Goal: Task Accomplishment & Management: Complete application form

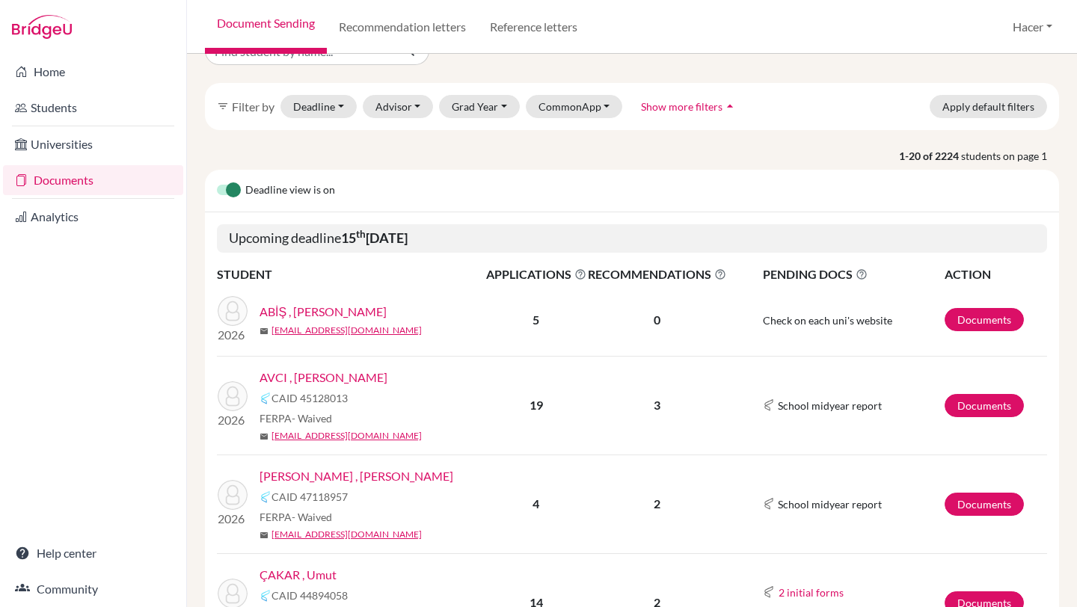
scroll to position [44, 0]
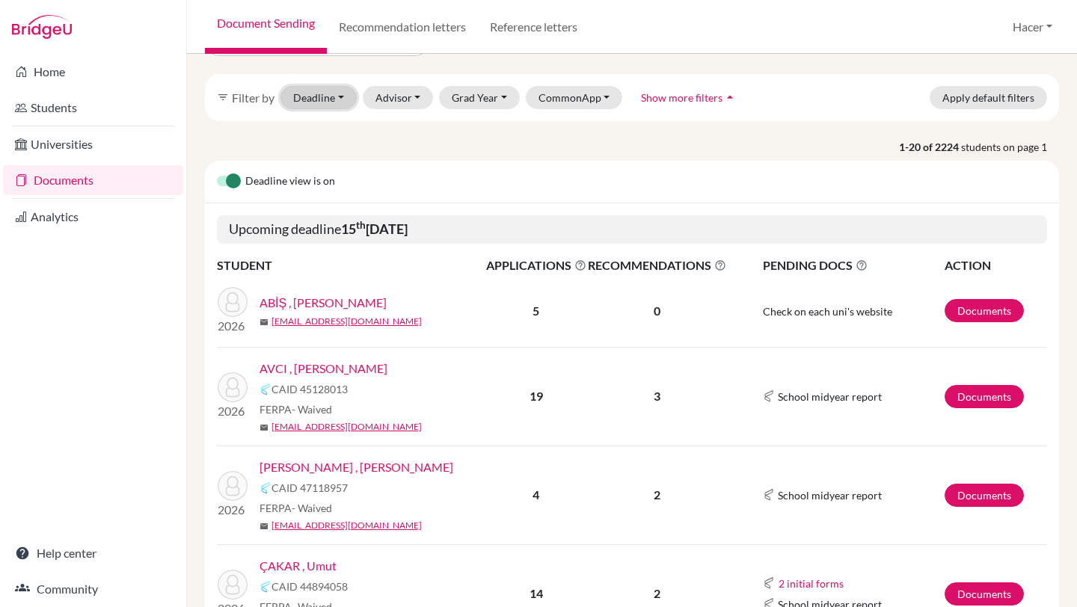
click at [341, 93] on button "Deadline - Select a date range Or double click for a single date selection Toda…" at bounding box center [319, 97] width 76 height 23
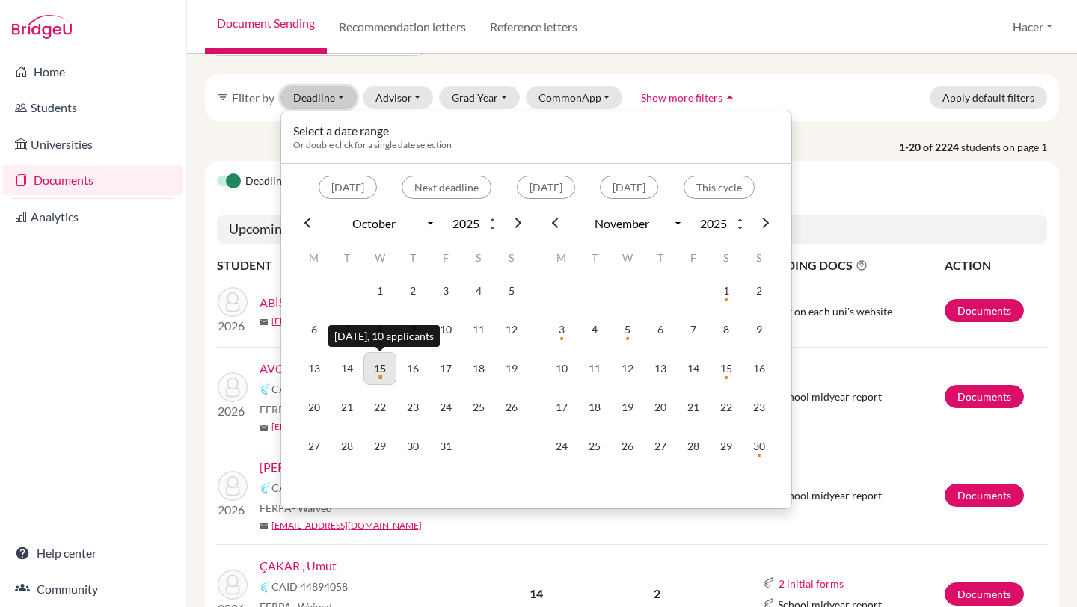
click at [384, 364] on td "15" at bounding box center [380, 368] width 33 height 33
click at [115, 317] on div "Home Students Universities Documents Analytics Help center Community" at bounding box center [93, 331] width 186 height 554
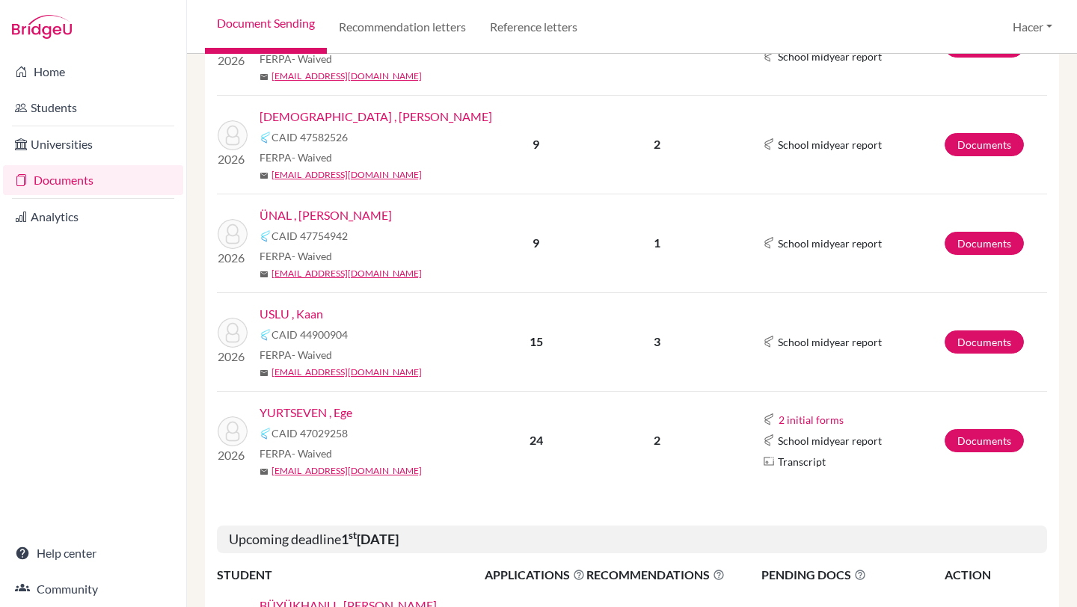
scroll to position [0, 0]
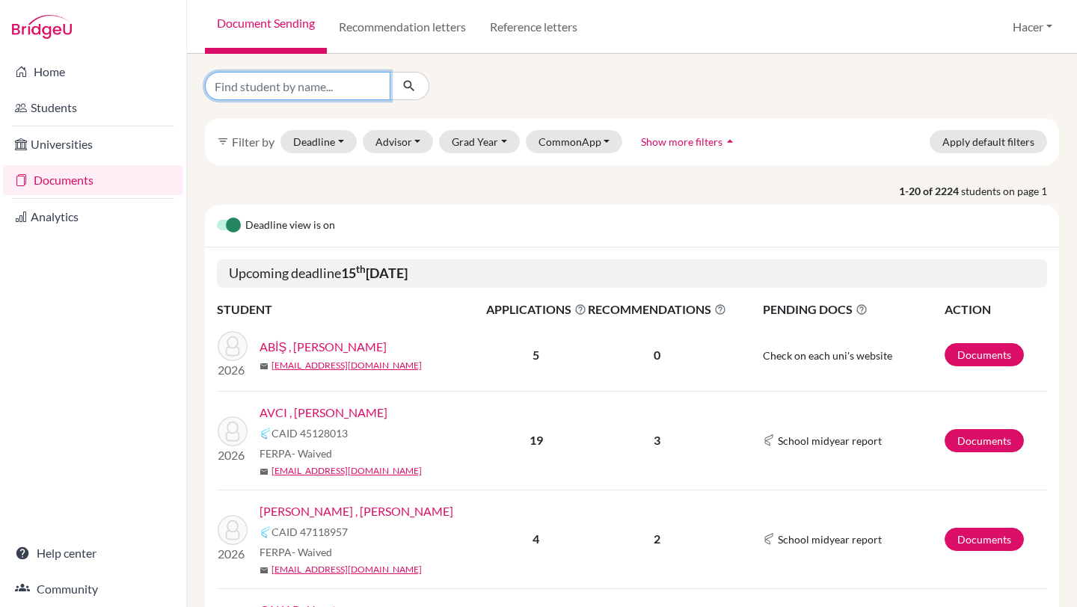
click at [317, 86] on input "Find student by name..." at bounding box center [298, 86] width 186 height 28
type input "osman"
click button "submit" at bounding box center [410, 86] width 40 height 28
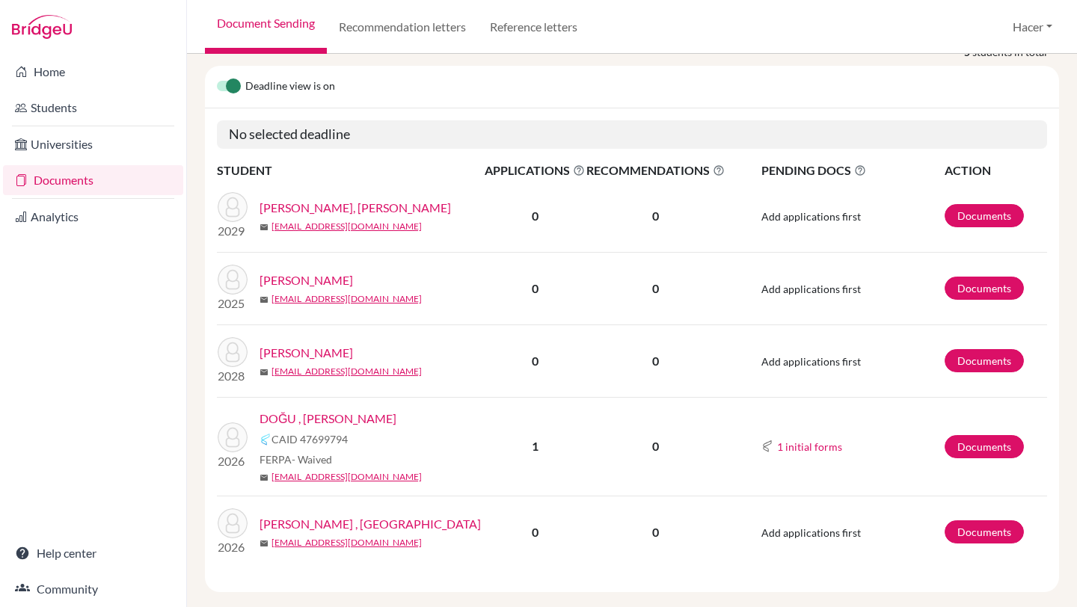
scroll to position [159, 0]
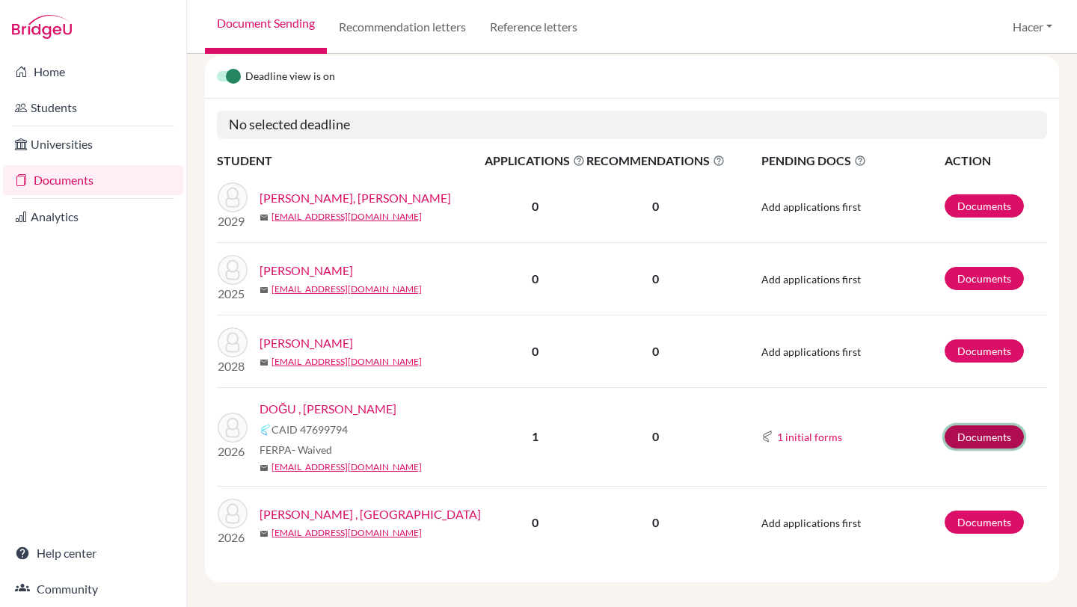
click at [980, 426] on link "Documents" at bounding box center [984, 437] width 79 height 23
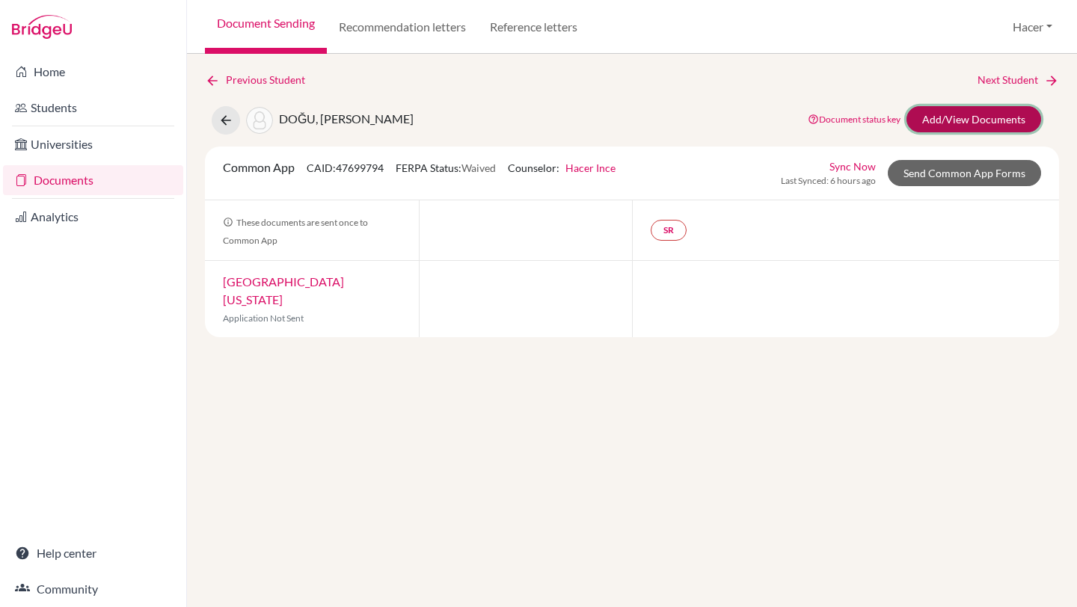
click at [984, 113] on link "Add/View Documents" at bounding box center [974, 119] width 135 height 26
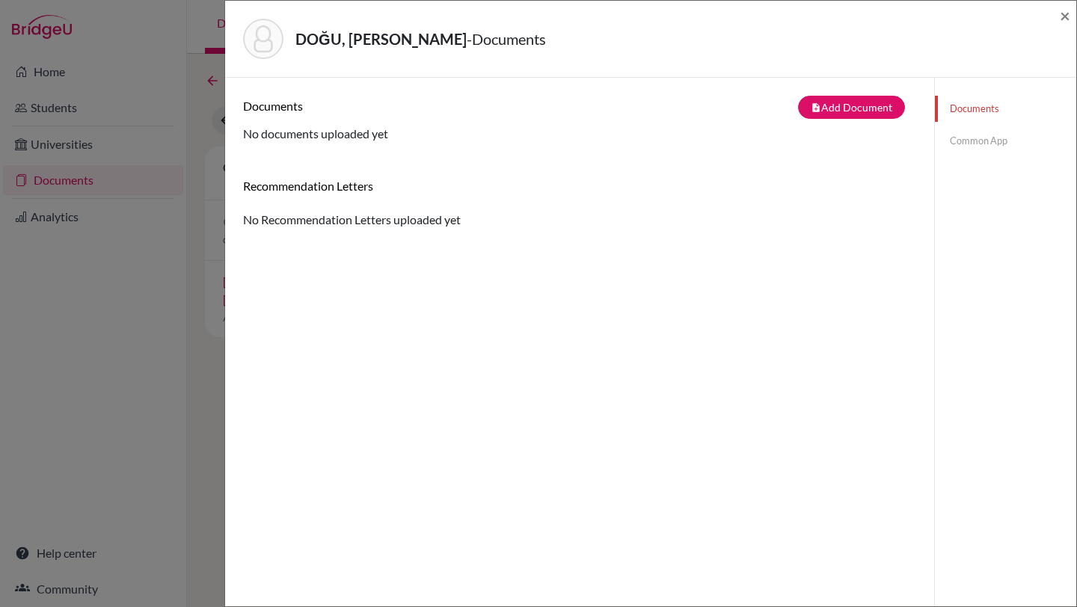
click at [964, 141] on link "Common App" at bounding box center [1005, 141] width 141 height 26
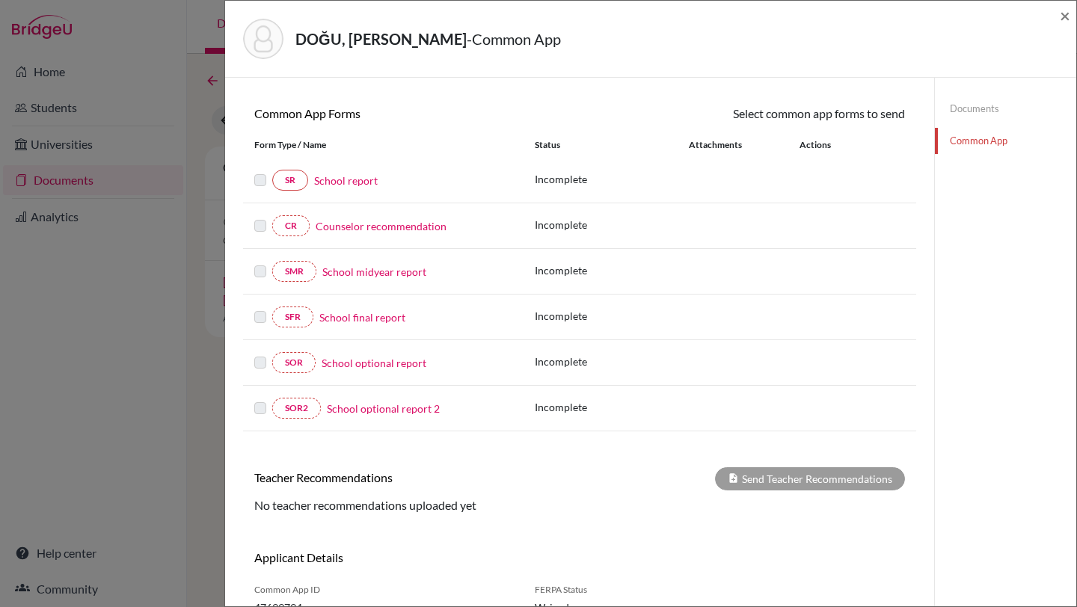
scroll to position [123, 0]
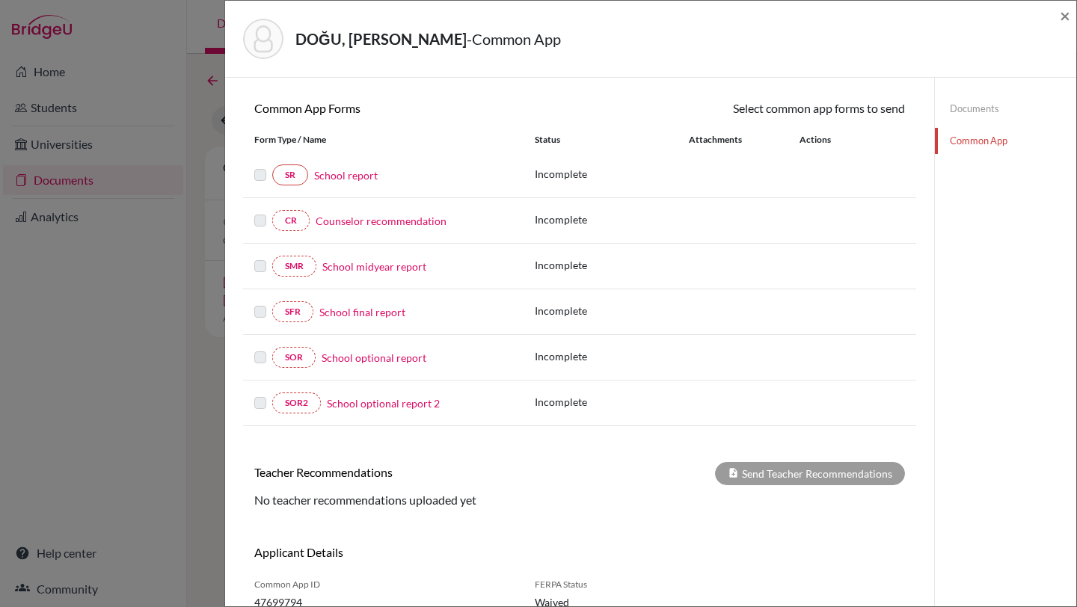
click at [353, 174] on link "School report" at bounding box center [346, 176] width 64 height 16
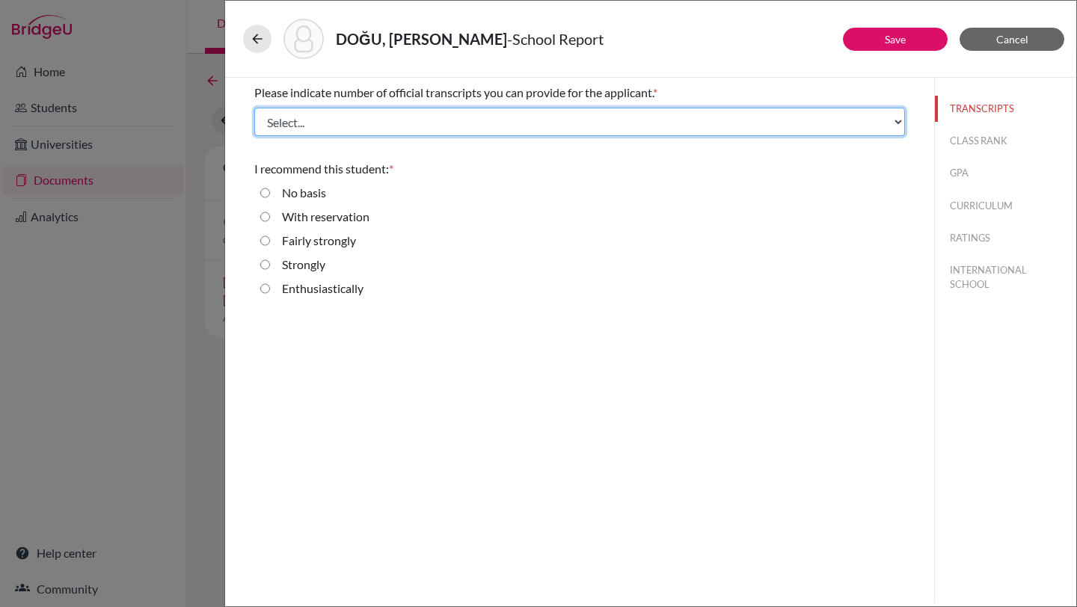
click at [381, 121] on select "Select... 1 2 3 4" at bounding box center [579, 122] width 651 height 28
select select "3"
click at [254, 108] on select "Select... 1 2 3 4" at bounding box center [579, 122] width 651 height 28
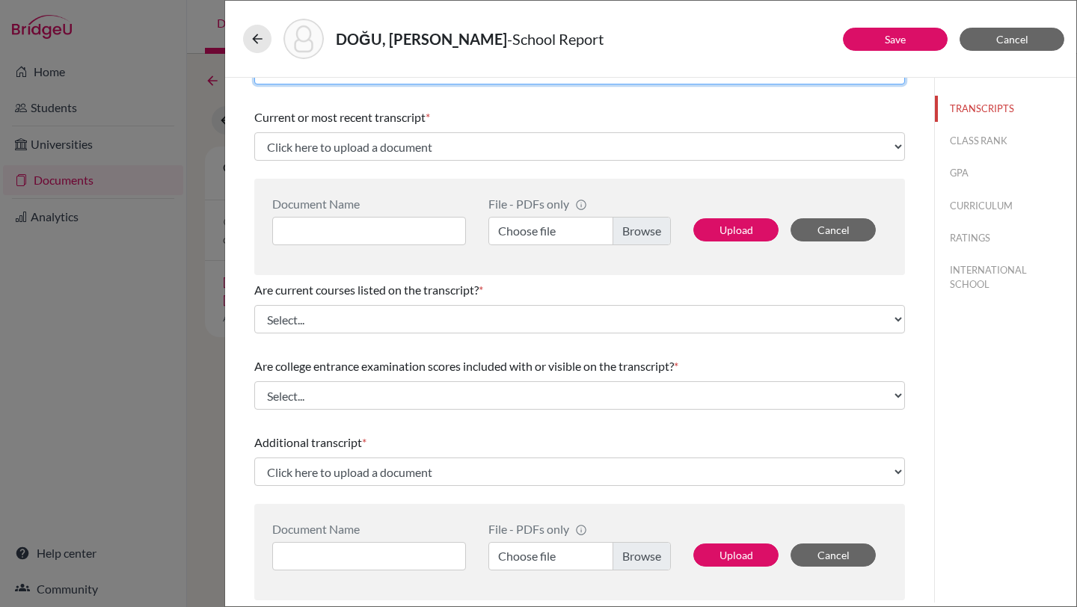
scroll to position [53, 0]
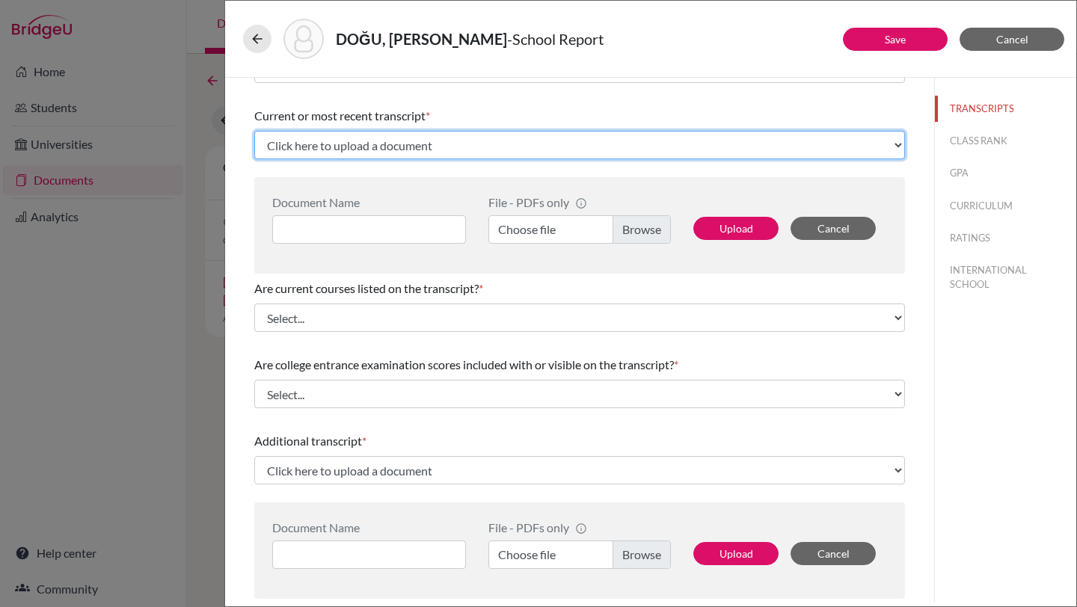
click at [894, 150] on select "Click here to upload a document Upload New File" at bounding box center [579, 145] width 651 height 28
select select "Upload New File"
click at [254, 131] on select "Click here to upload a document Upload New File" at bounding box center [579, 145] width 651 height 28
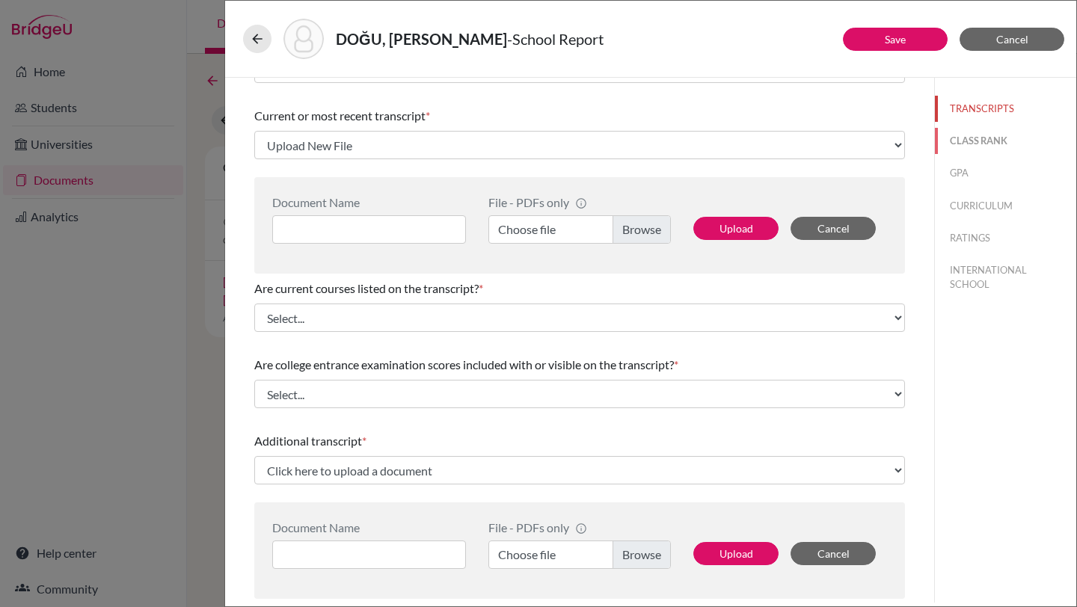
click at [978, 138] on button "CLASS RANK" at bounding box center [1005, 141] width 141 height 26
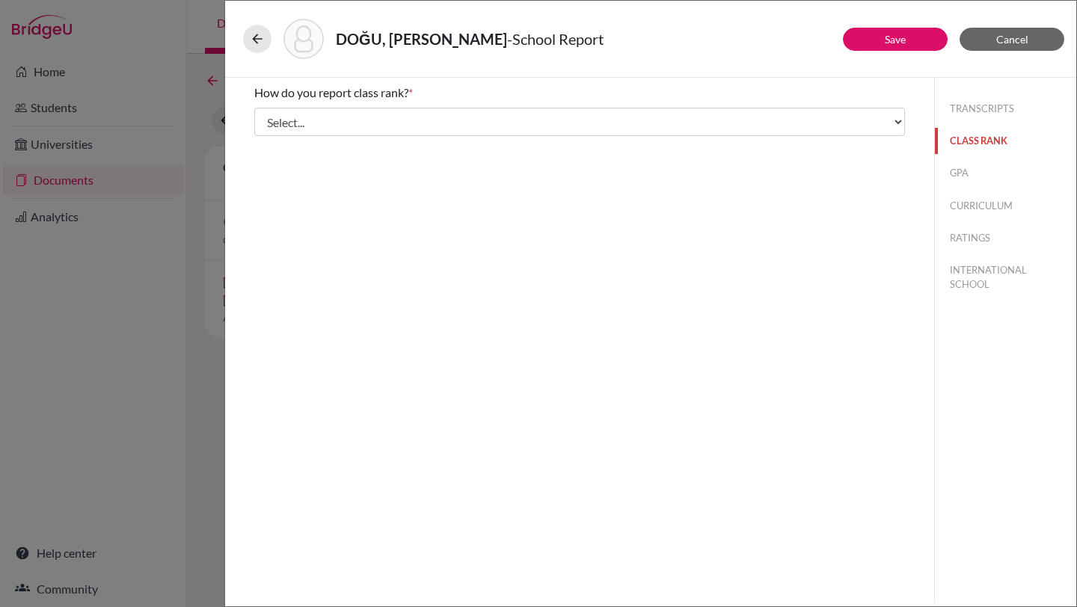
scroll to position [0, 0]
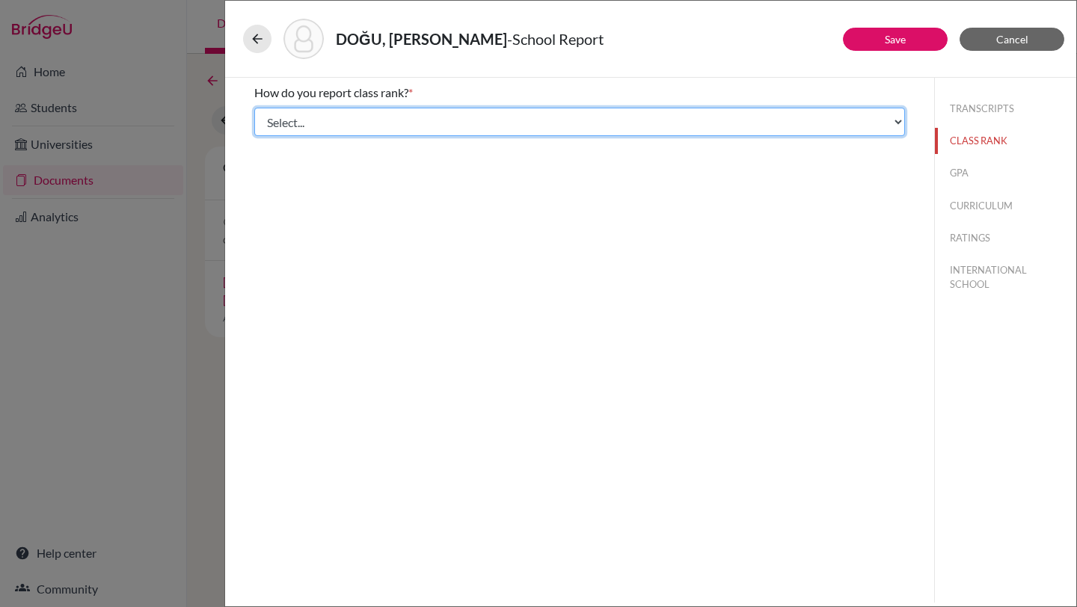
click at [898, 121] on select "Select... Exact Decile Quintile Quartile None" at bounding box center [579, 122] width 651 height 28
select select "5"
click at [254, 108] on select "Select... Exact Decile Quintile Quartile None" at bounding box center [579, 122] width 651 height 28
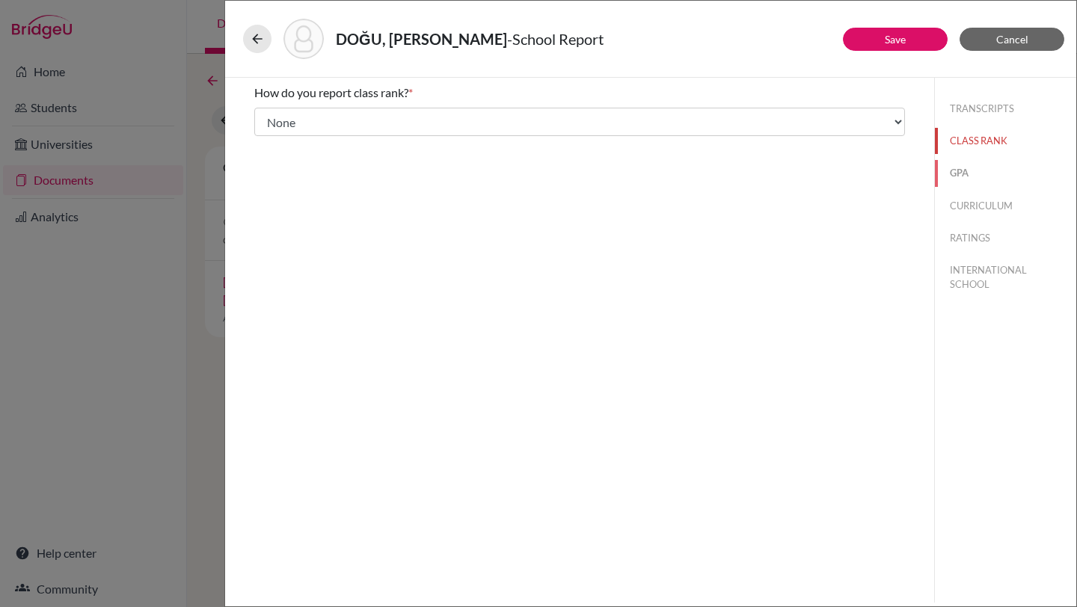
click at [957, 171] on button "GPA" at bounding box center [1005, 173] width 141 height 26
click at [958, 206] on button "CURRICULUM" at bounding box center [1005, 206] width 141 height 26
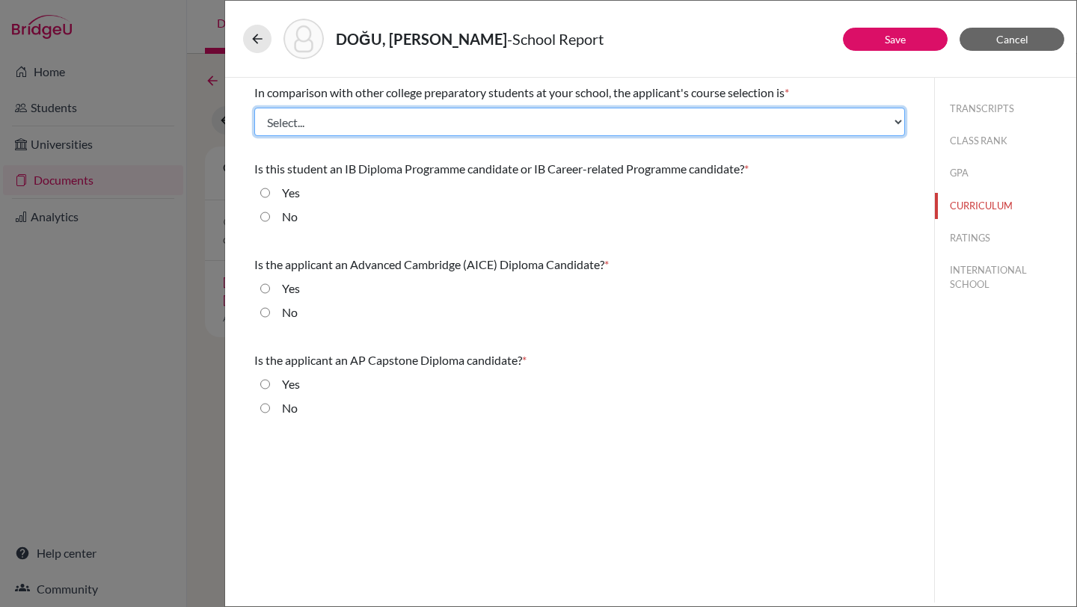
click at [774, 120] on select "Select... Less than demanding Average [PERSON_NAME] Very demanding Most demandi…" at bounding box center [579, 122] width 651 height 28
select select "4"
click at [254, 108] on select "Select... Less than demanding Average [PERSON_NAME] Very demanding Most demandi…" at bounding box center [579, 122] width 651 height 28
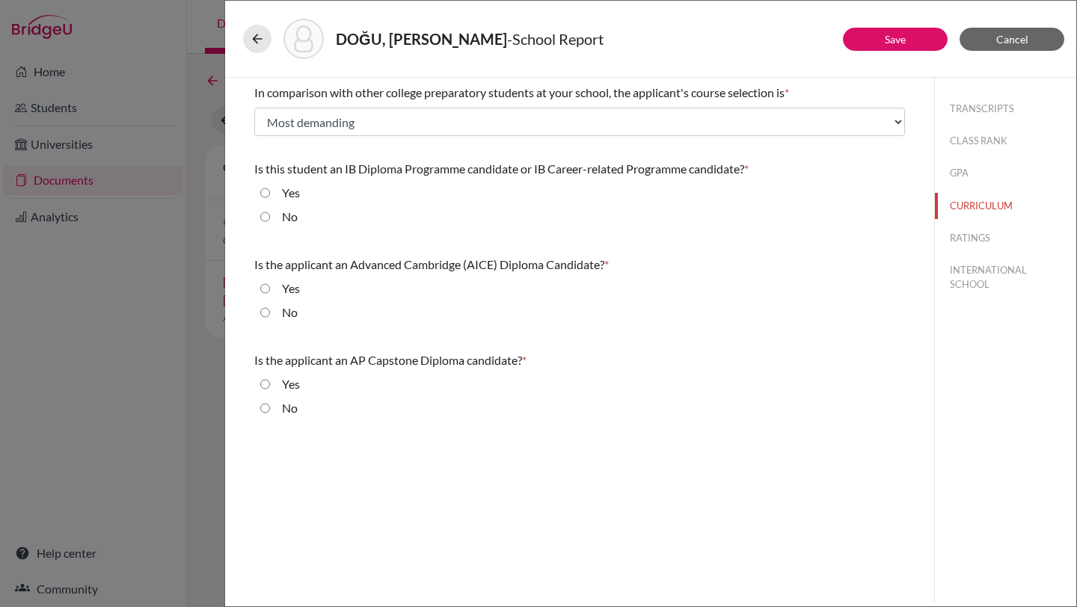
click at [271, 210] on div "No" at bounding box center [284, 220] width 28 height 24
click at [271, 211] on div "No" at bounding box center [284, 220] width 28 height 24
click at [266, 214] on input "No" at bounding box center [265, 217] width 10 height 18
radio input "true"
click at [265, 308] on input "No" at bounding box center [265, 313] width 10 height 18
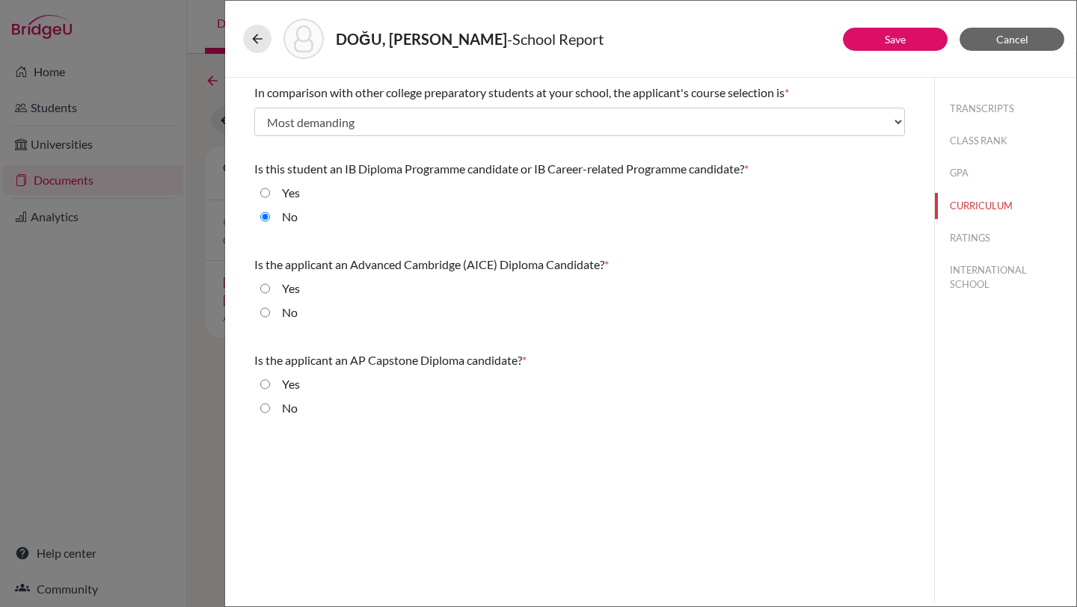
radio input "true"
click at [261, 411] on input "No" at bounding box center [265, 408] width 10 height 18
radio input "true"
click at [881, 37] on button "Save" at bounding box center [895, 39] width 105 height 23
select select "3"
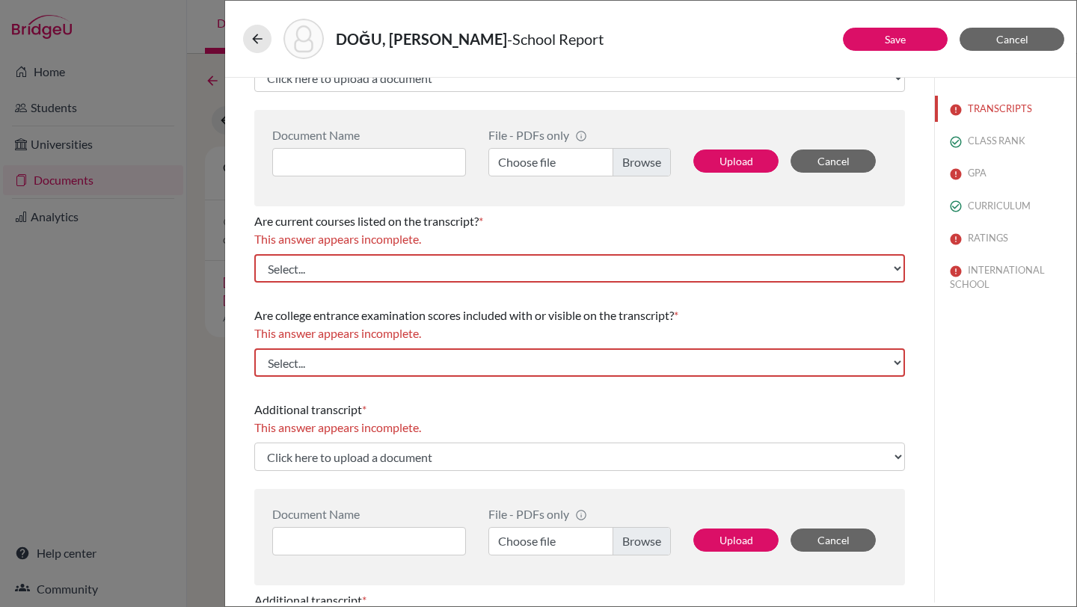
scroll to position [85, 0]
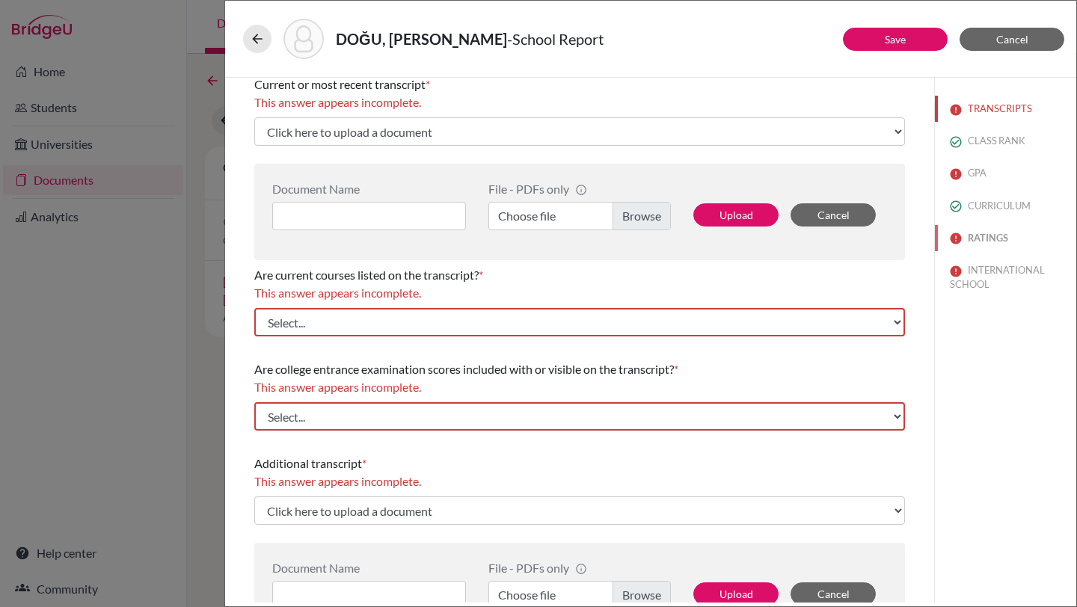
click at [967, 234] on button "RATINGS" at bounding box center [1005, 238] width 141 height 26
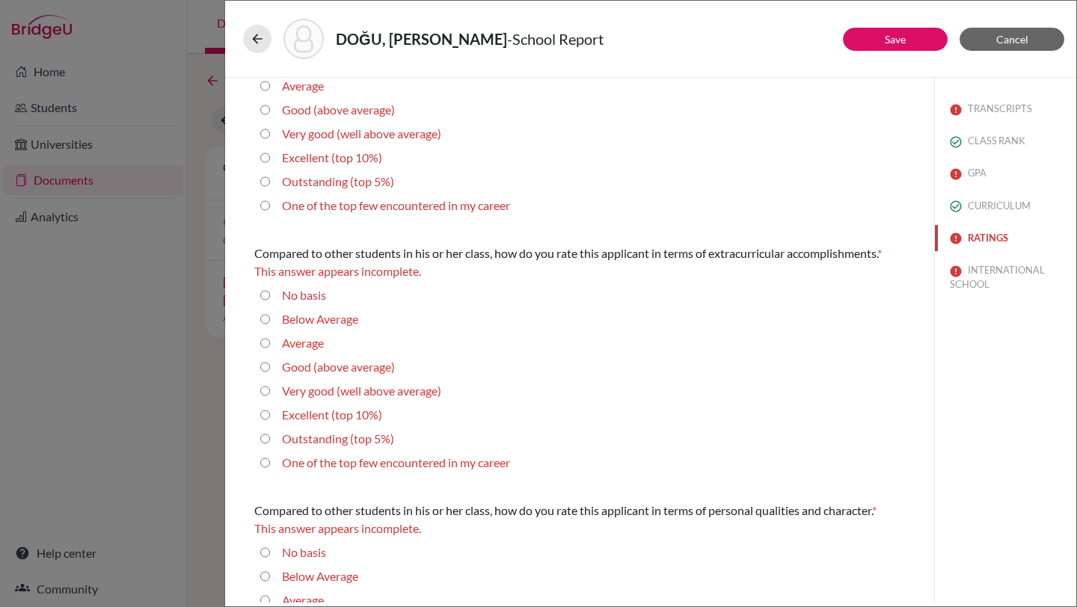
scroll to position [125, 0]
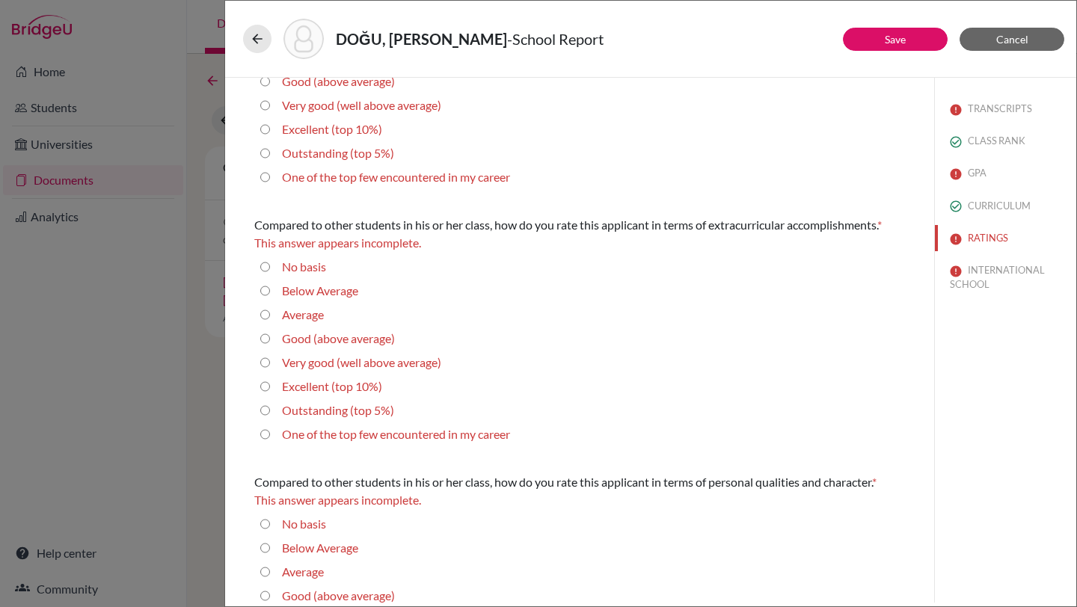
click at [266, 411] on 5\%\) "Outstanding (top 5%)" at bounding box center [265, 411] width 10 height 18
radio 5\%\) "true"
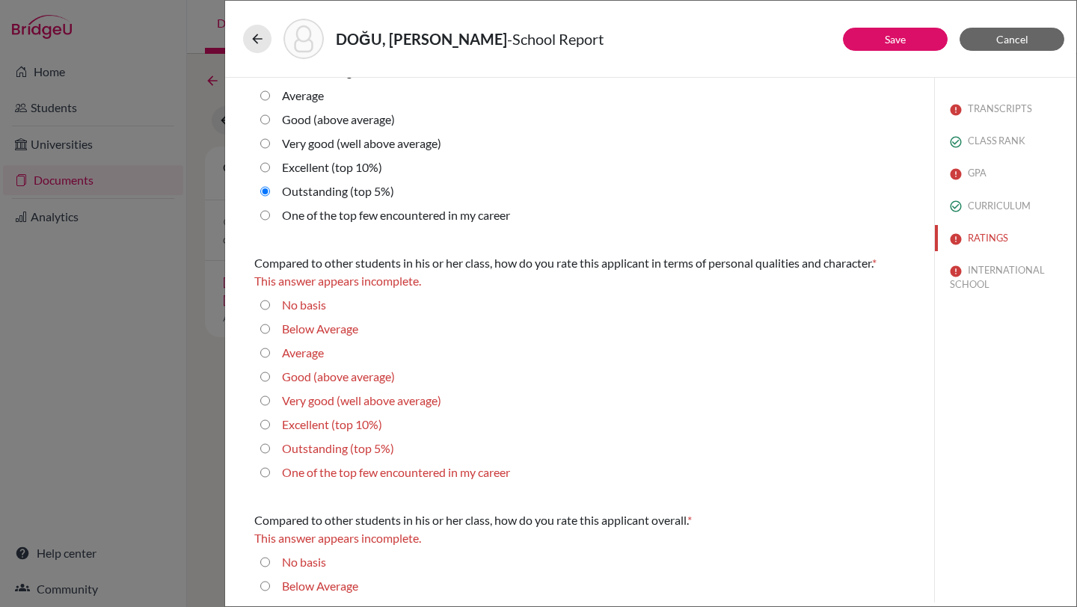
scroll to position [414, 0]
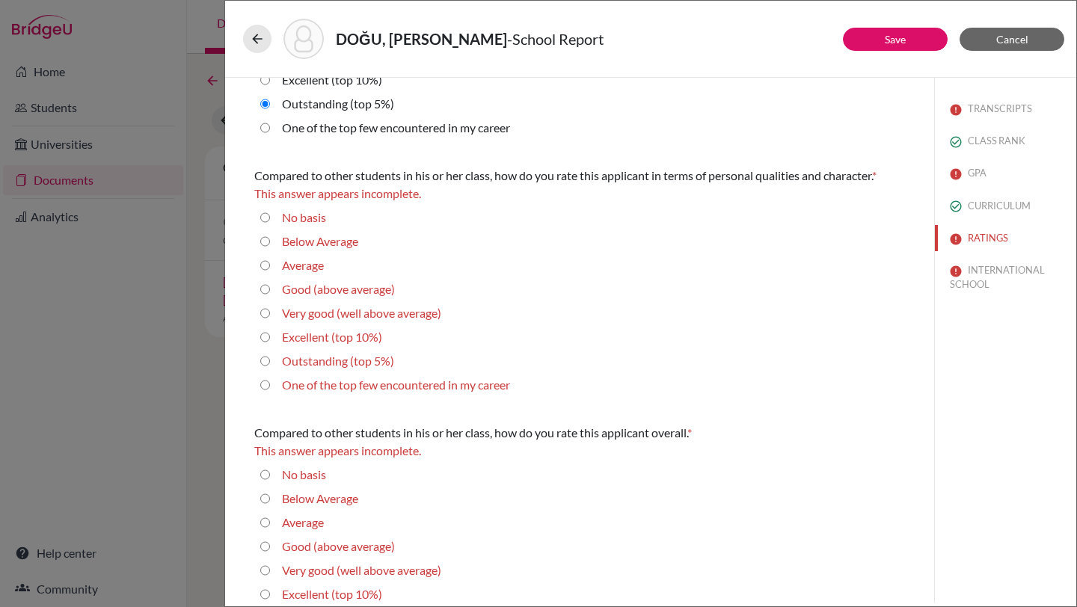
click at [263, 362] on 5\%\) "Outstanding (top 5%)" at bounding box center [265, 361] width 10 height 18
radio 5\%\) "true"
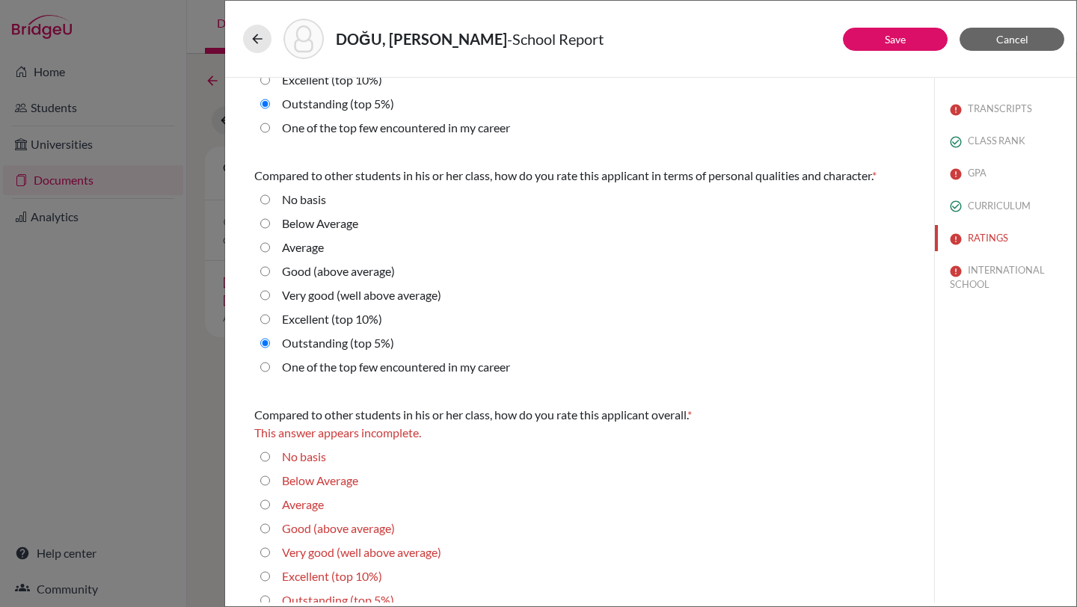
scroll to position [456, 0]
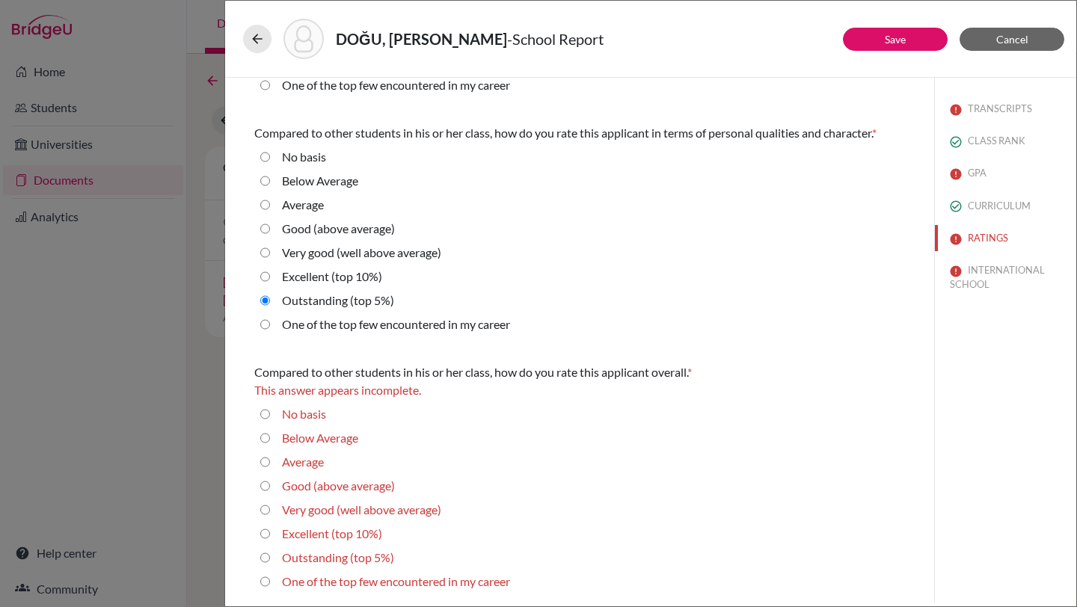
click at [264, 557] on 5\%\) "Outstanding (top 5%)" at bounding box center [265, 558] width 10 height 18
radio 5\%\) "true"
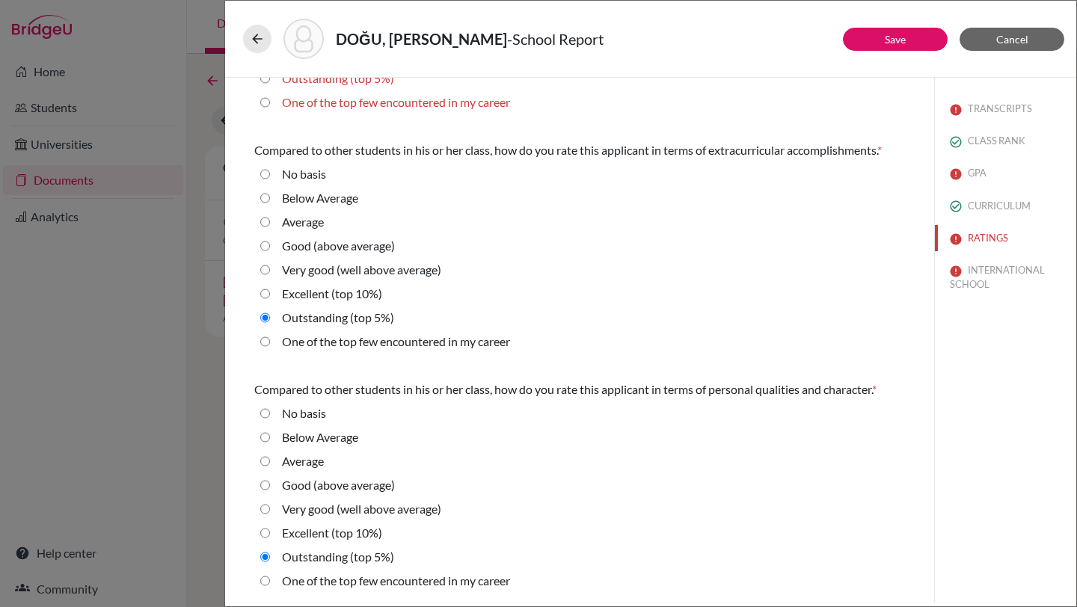
scroll to position [0, 0]
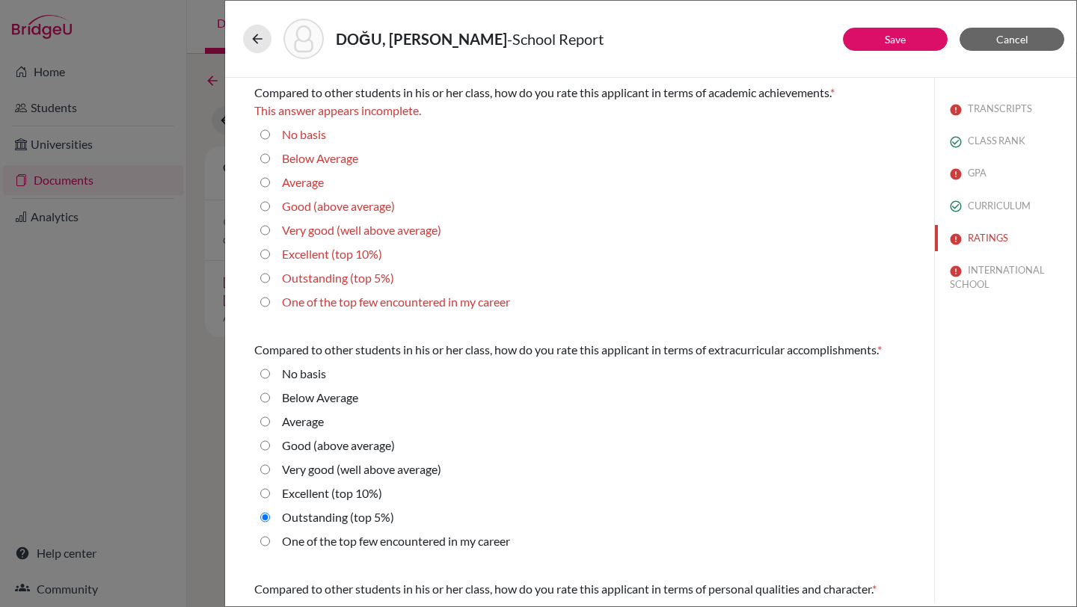
click at [267, 254] on 10\%\) "Excellent (top 10%)" at bounding box center [265, 254] width 10 height 18
radio 10\%\) "true"
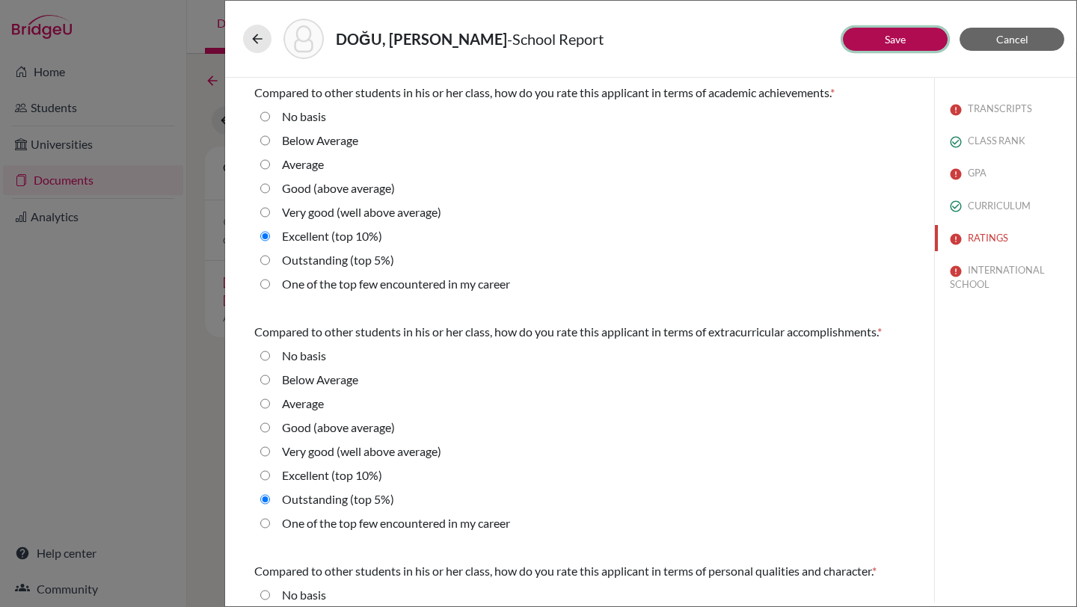
click at [883, 41] on button "Save" at bounding box center [895, 39] width 105 height 23
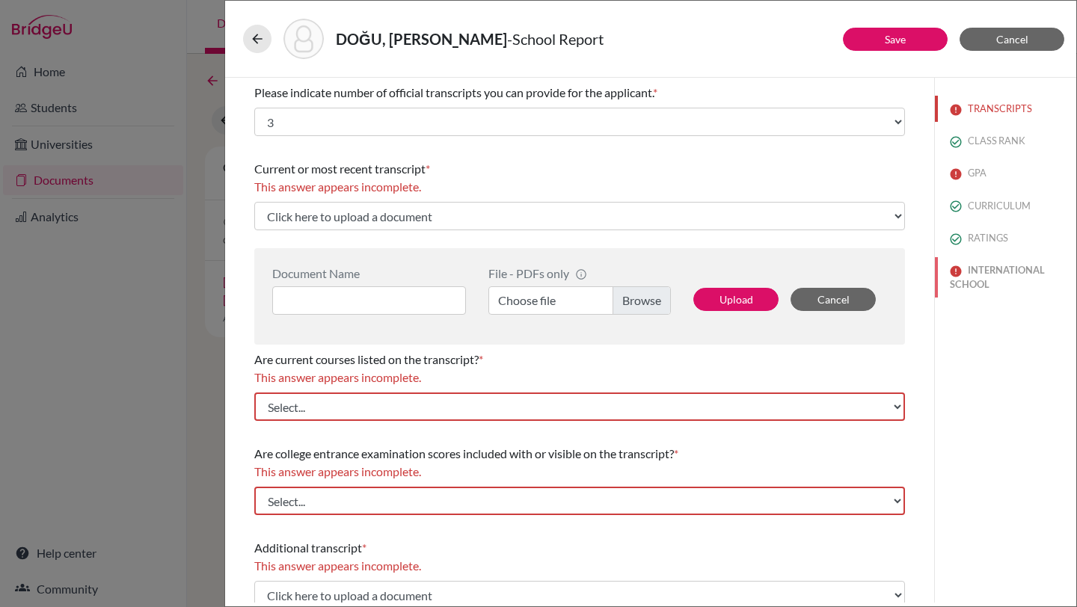
click at [957, 274] on img at bounding box center [956, 272] width 12 height 12
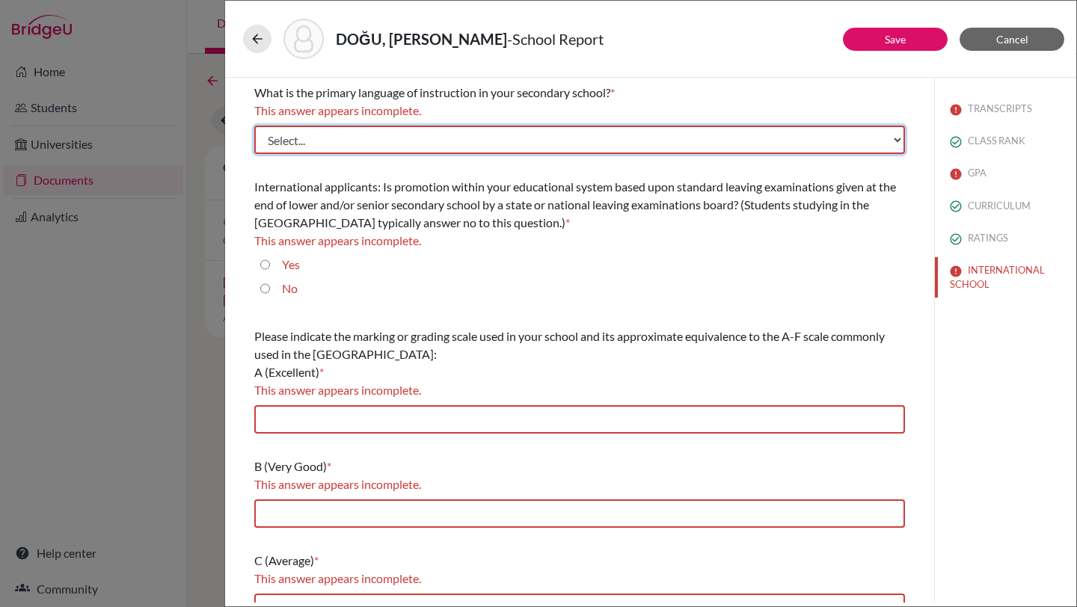
click at [891, 140] on select "Select... Albanian Arabic Armenian Assamese Azerbaijani Belarusian Bengali Bulg…" at bounding box center [579, 140] width 651 height 28
select select "14"
click at [254, 126] on select "Select... Albanian Arabic Armenian Assamese Azerbaijani Belarusian Bengali Bulg…" at bounding box center [579, 140] width 651 height 28
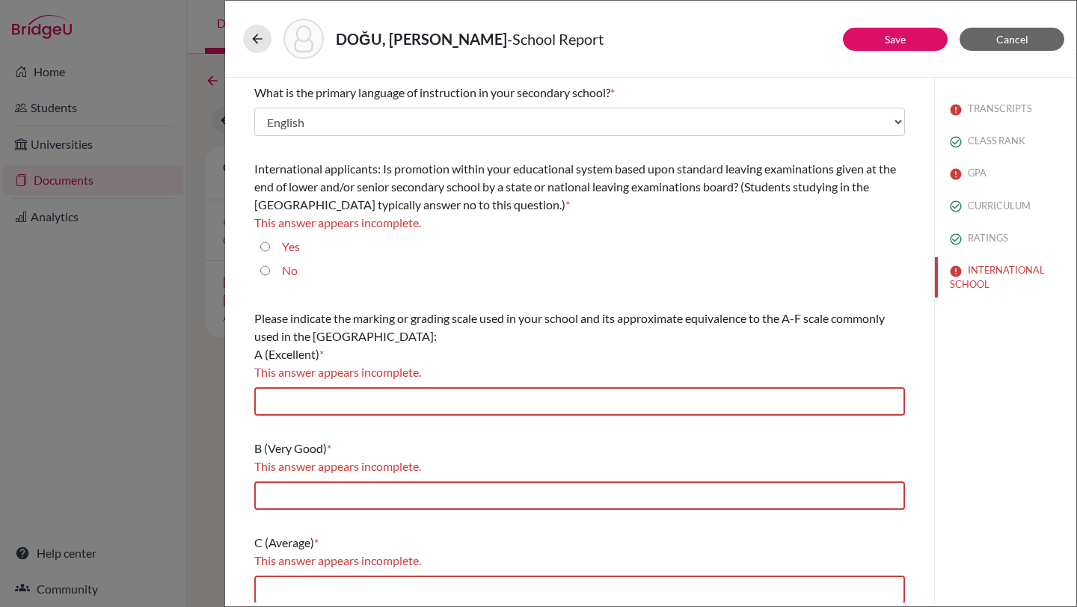
click at [266, 272] on input "No" at bounding box center [265, 271] width 10 height 18
radio input "true"
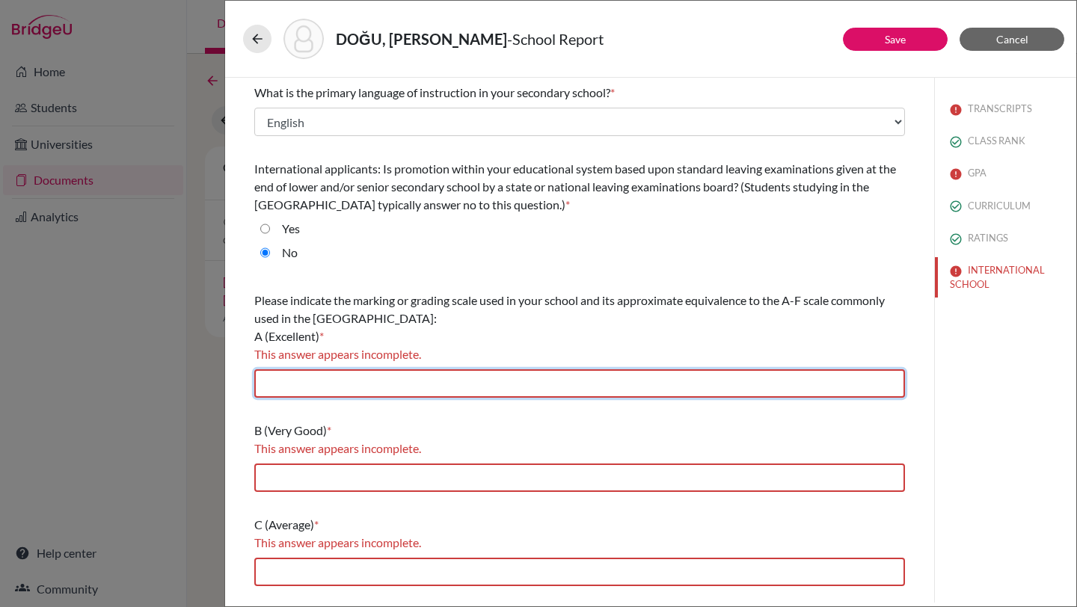
click at [328, 374] on input "text" at bounding box center [579, 384] width 651 height 28
type input "85-100"
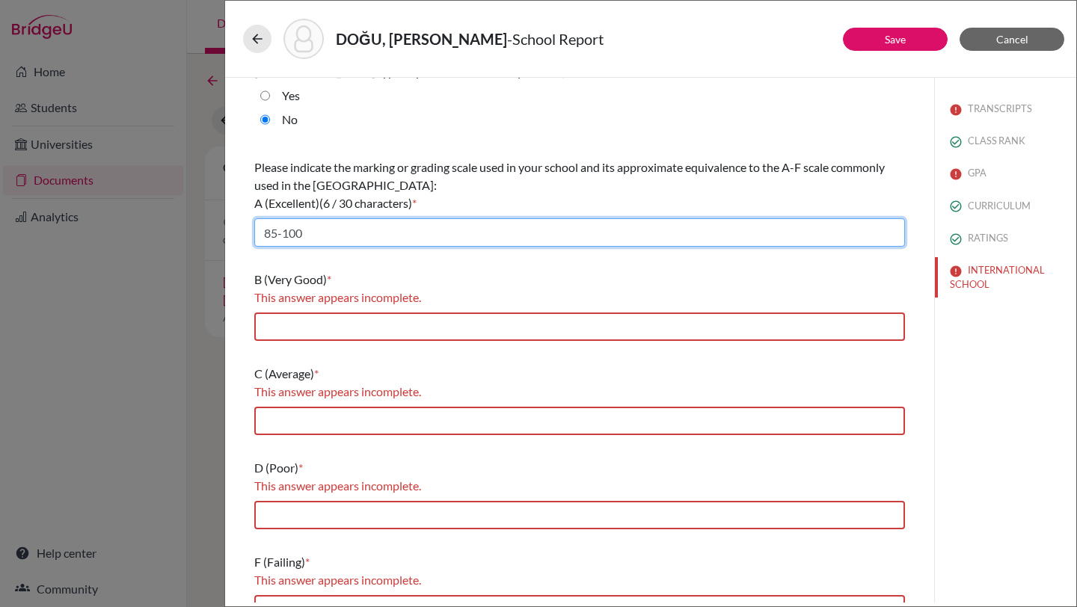
scroll to position [134, 0]
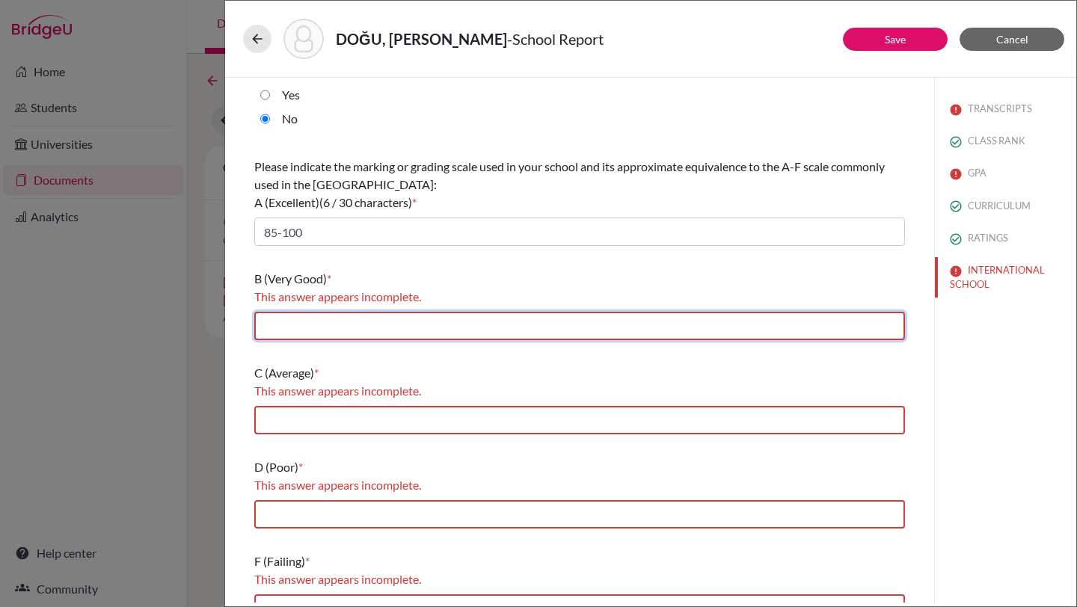
click at [358, 331] on input "text" at bounding box center [579, 326] width 651 height 28
type input "70-84.99"
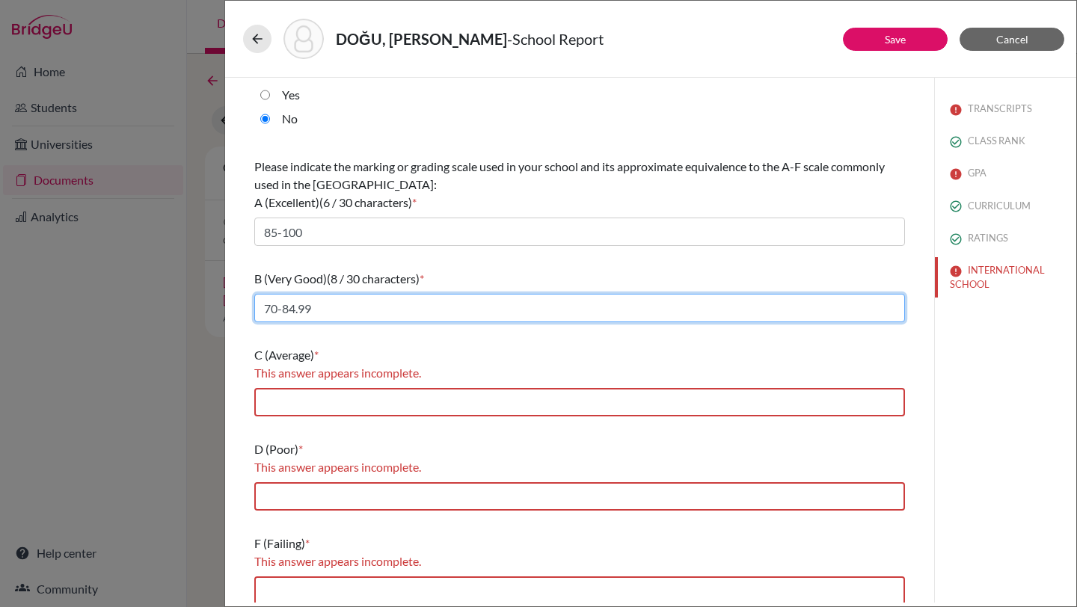
scroll to position [142, 0]
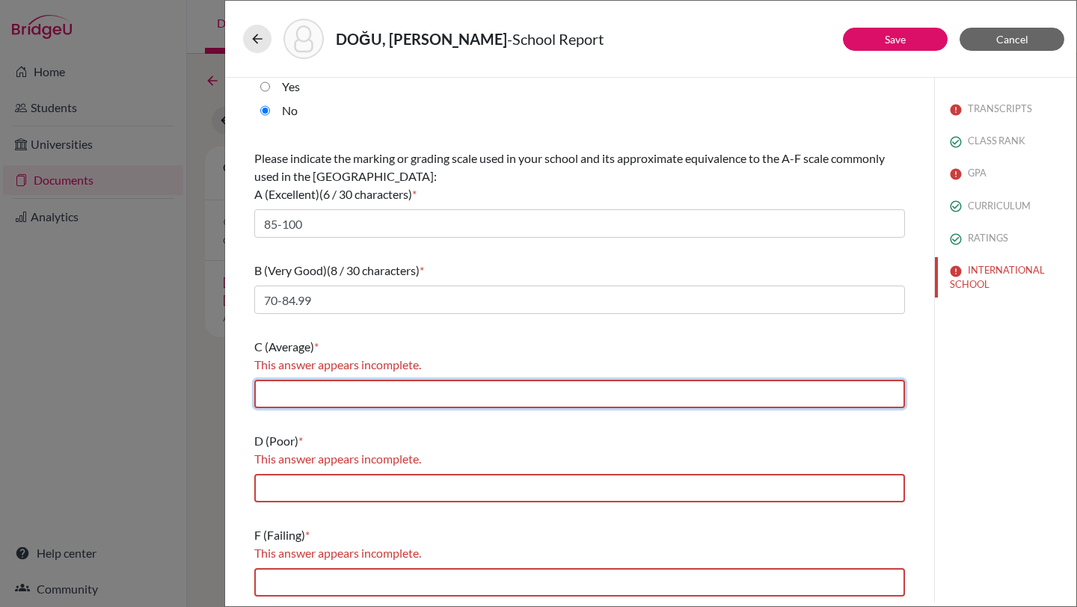
click at [343, 388] on input "text" at bounding box center [579, 394] width 651 height 28
type input "60-69.99"
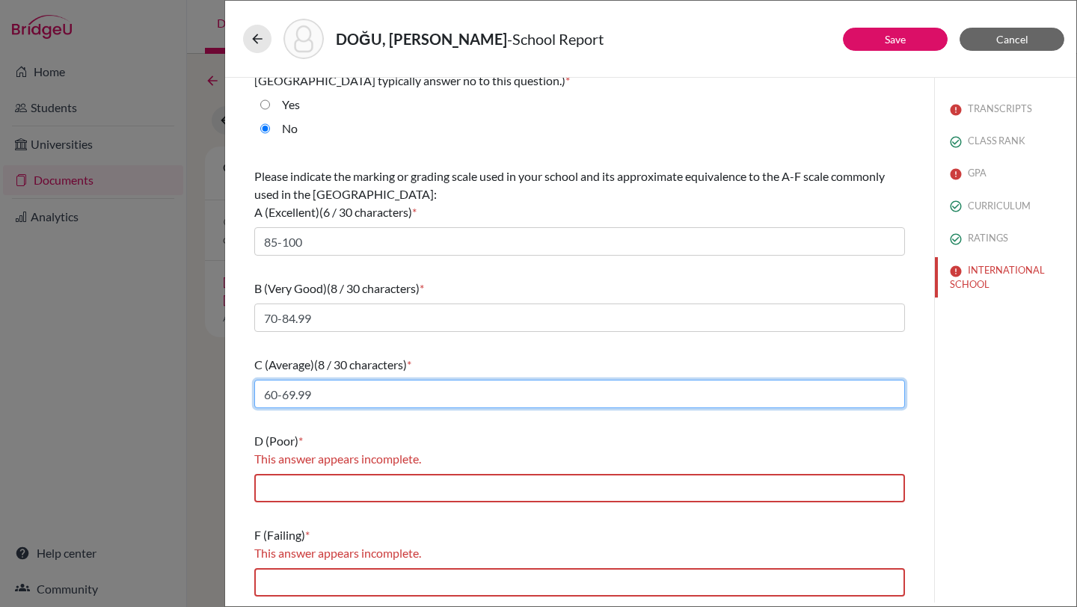
scroll to position [124, 0]
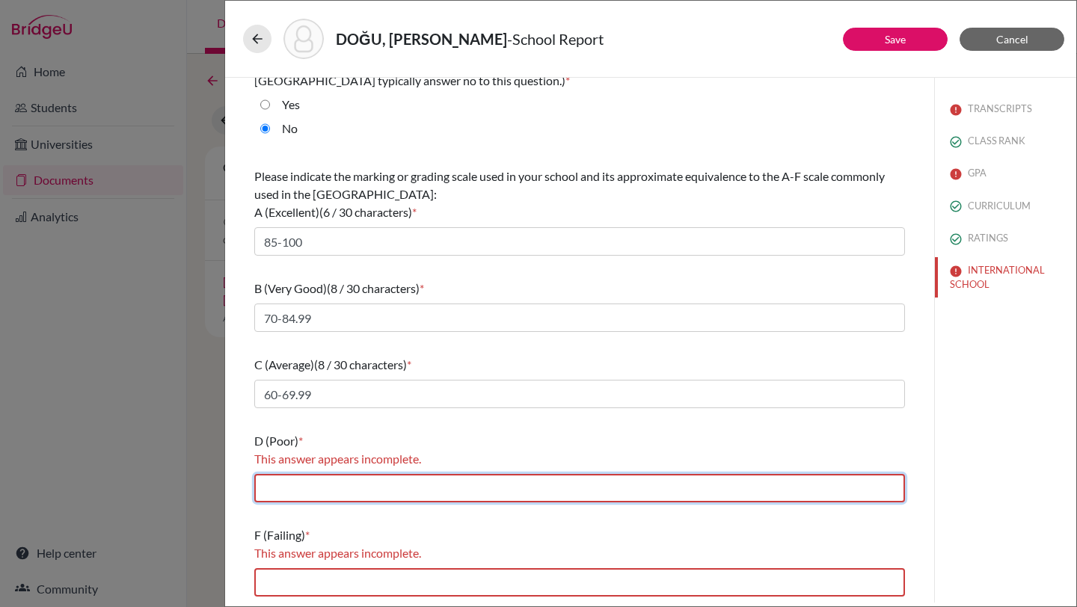
click at [326, 499] on input "text" at bounding box center [579, 488] width 651 height 28
type input "50-59.99"
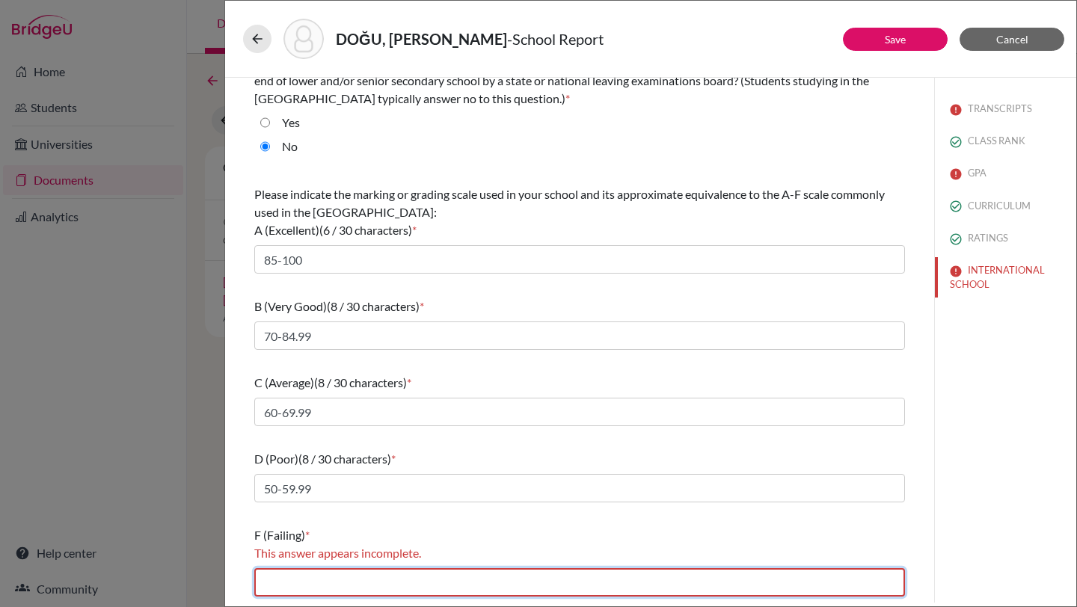
click at [305, 584] on input "text" at bounding box center [579, 583] width 651 height 28
type input "0-49.99"
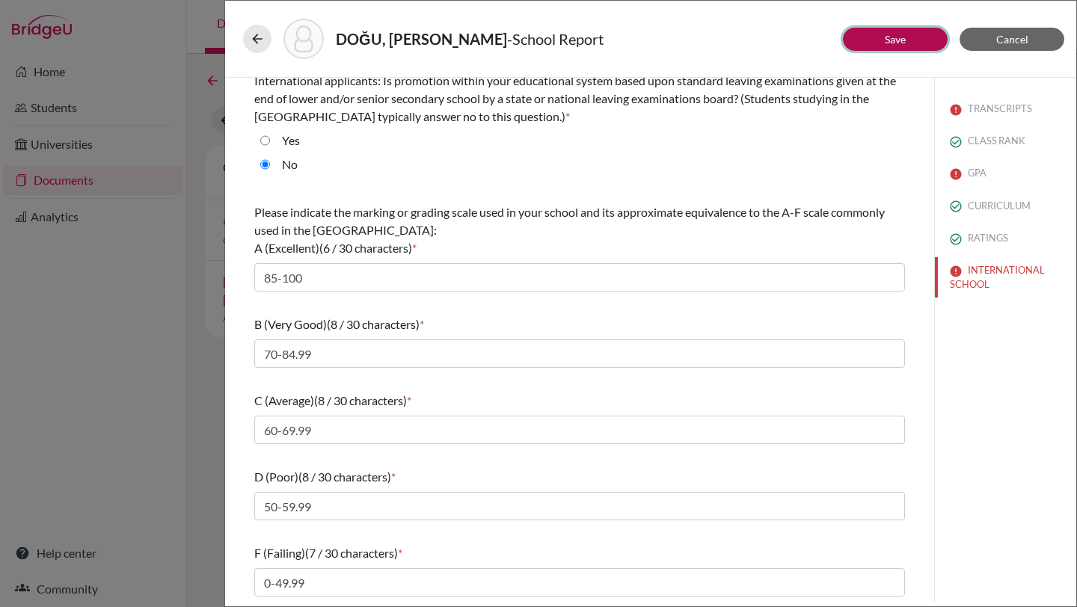
click at [910, 42] on button "Save" at bounding box center [895, 39] width 105 height 23
select select "3"
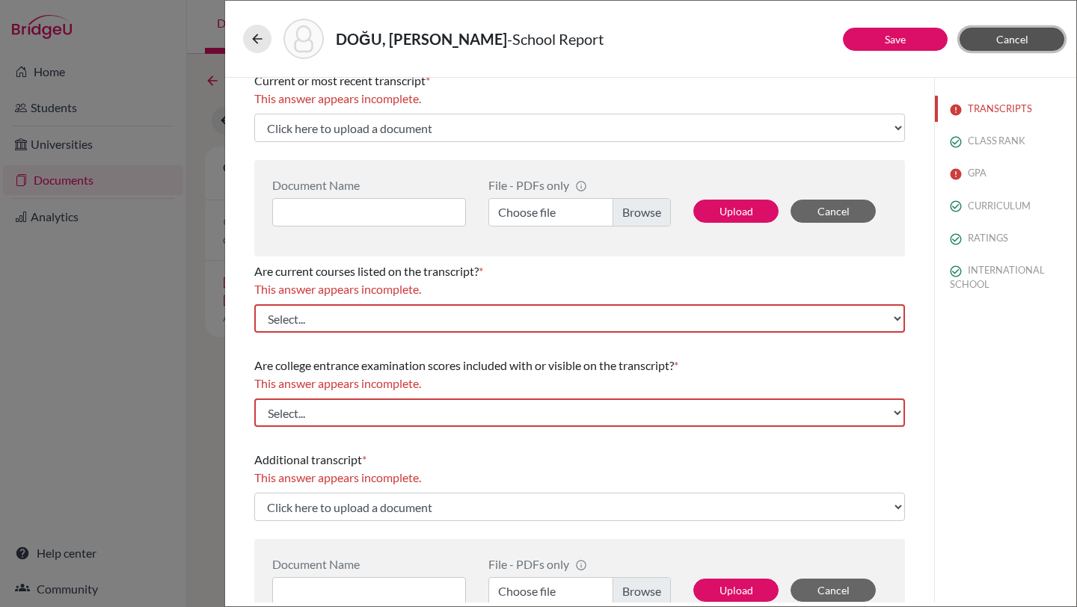
click at [1002, 38] on span "Cancel" at bounding box center [1012, 39] width 32 height 13
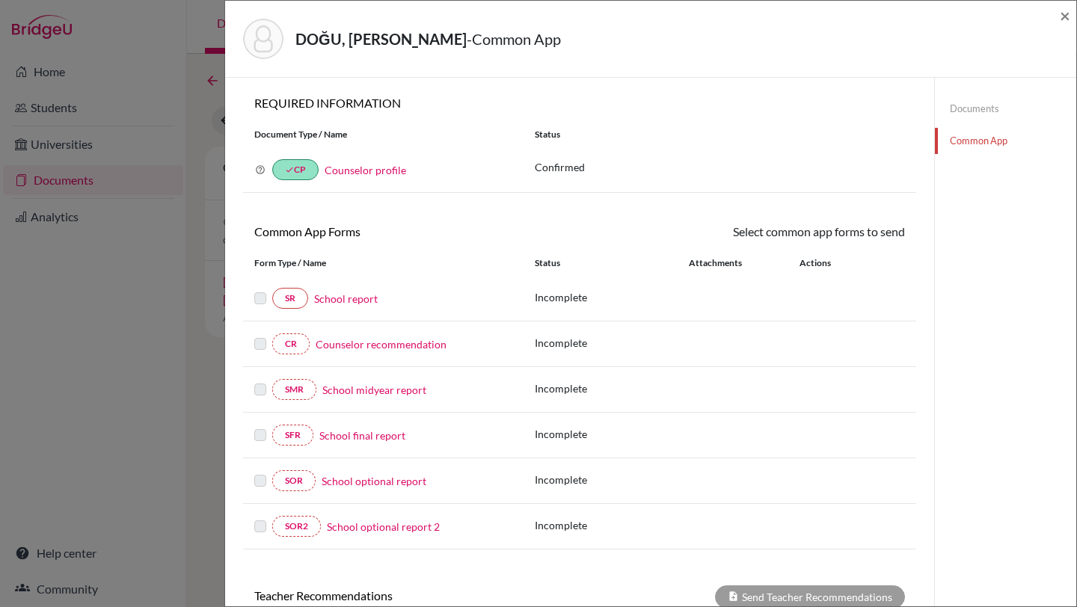
click at [428, 342] on link "Counselor recommendation" at bounding box center [381, 345] width 131 height 16
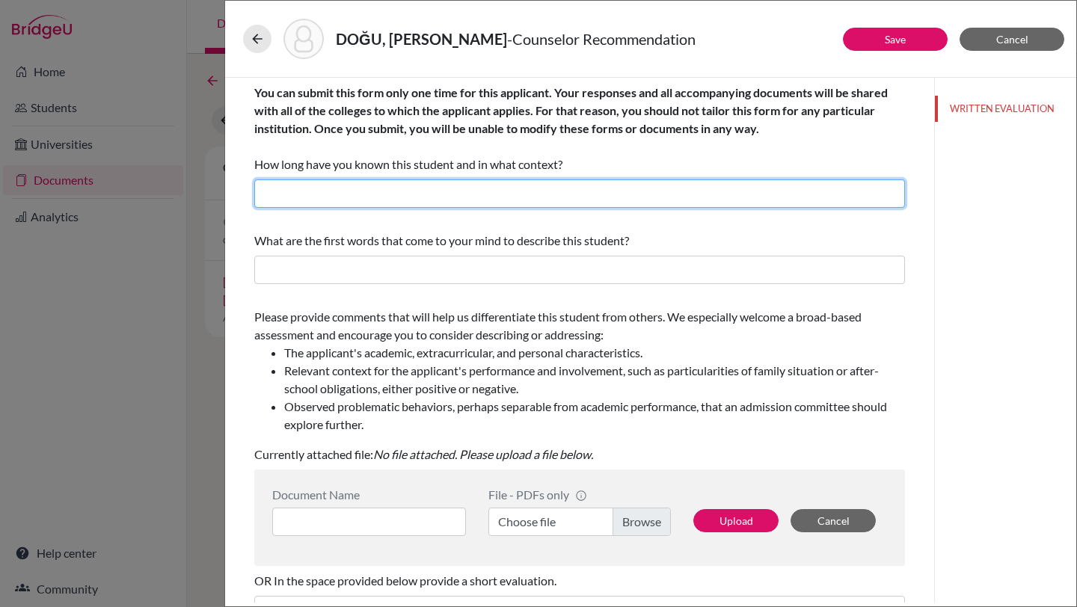
click at [467, 190] on input "text" at bounding box center [579, 194] width 651 height 28
type input "I have known the student for three years as the school counselor."
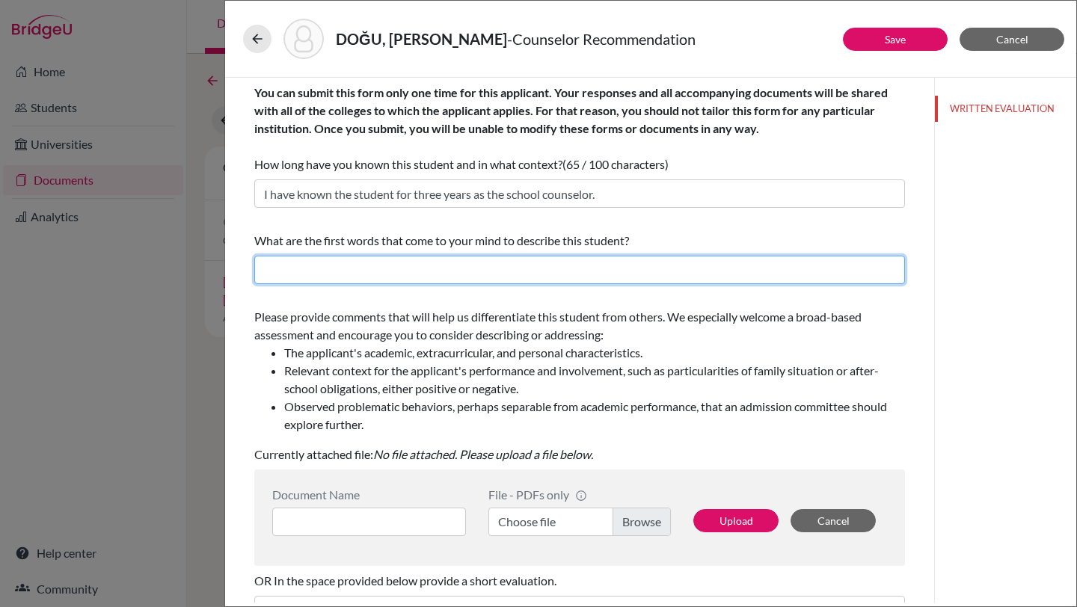
click at [427, 275] on input "text" at bounding box center [579, 270] width 651 height 28
type input "intelligent, cooperative, respectful, life-long learner, practical-minded, fast…"
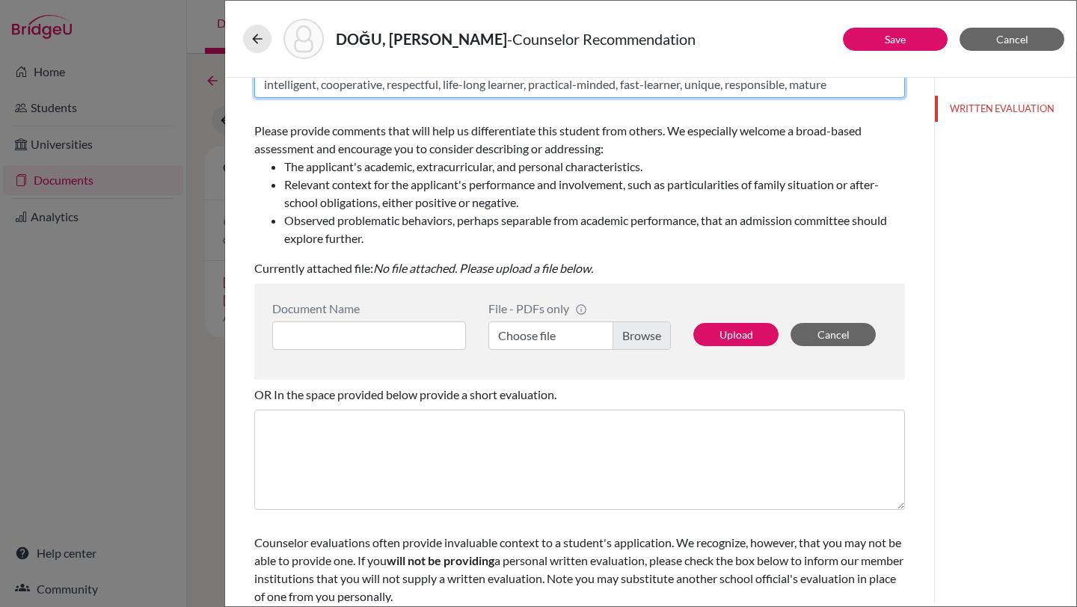
scroll to position [189, 0]
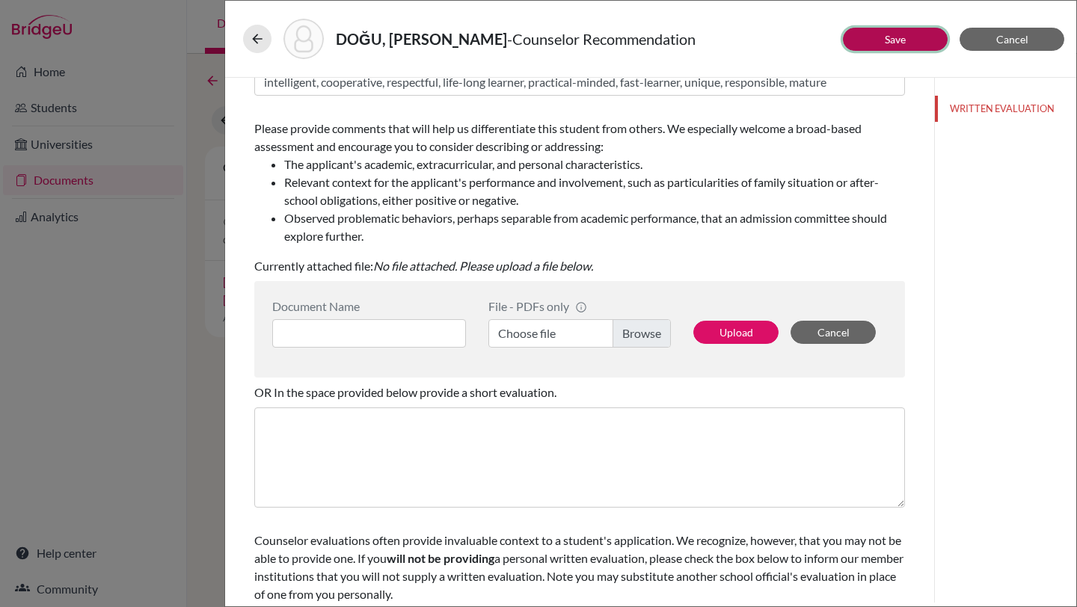
click at [900, 33] on link "Save" at bounding box center [895, 39] width 21 height 13
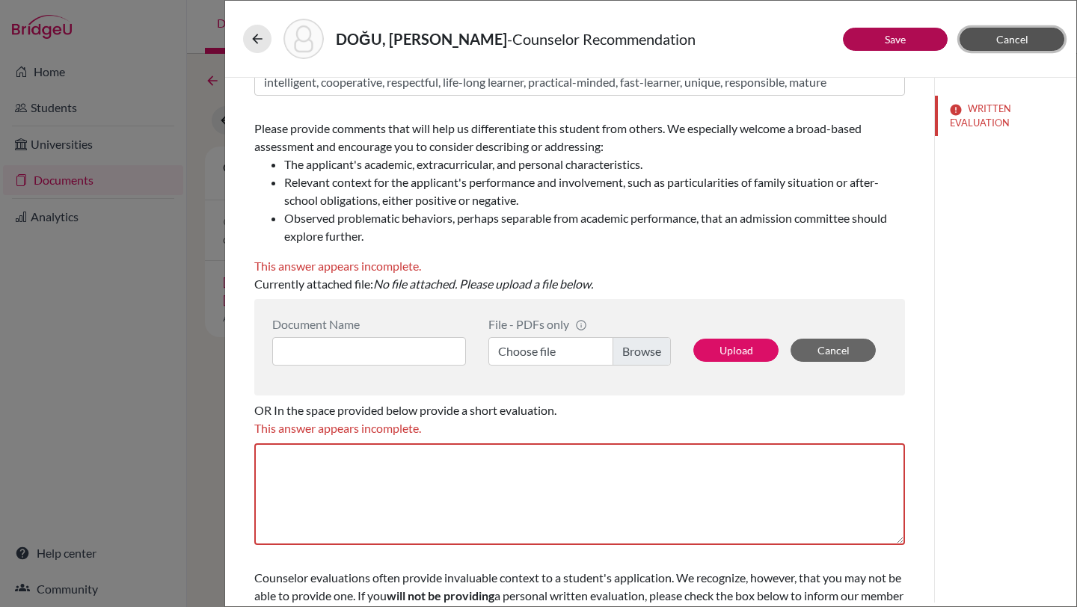
click at [1002, 43] on span "Cancel" at bounding box center [1012, 39] width 32 height 13
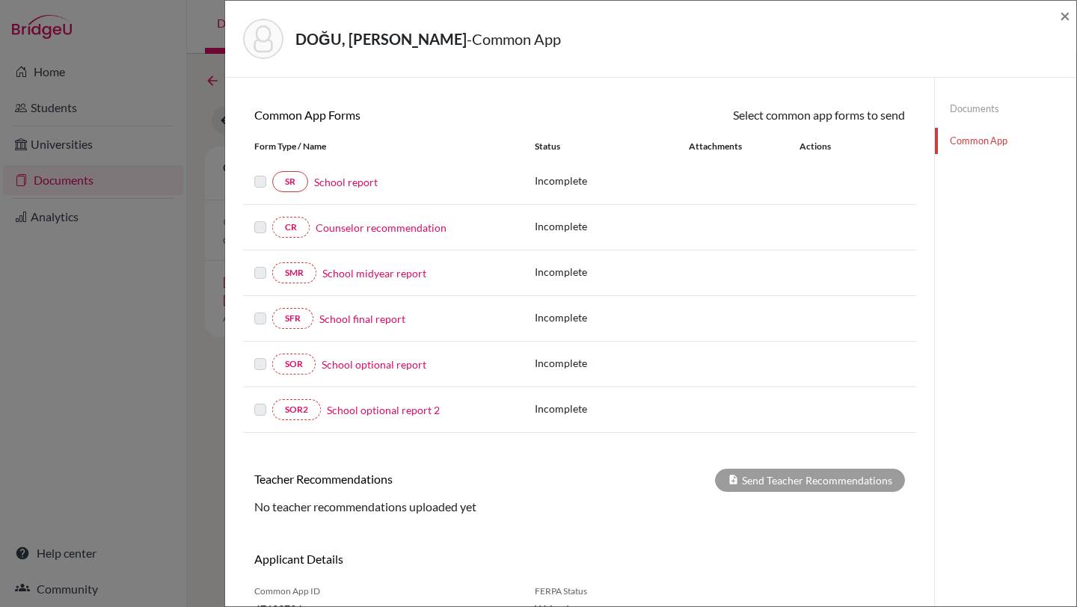
scroll to position [110, 0]
